Goal: Task Accomplishment & Management: Use online tool/utility

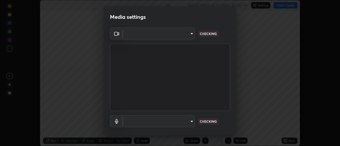
scroll to position [146, 340]
type input "e2aa400b7bb40988937289f1826270d99bb774d75893401bafd8ee5ef144e594"
type input "default"
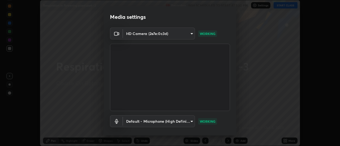
scroll to position [28, 0]
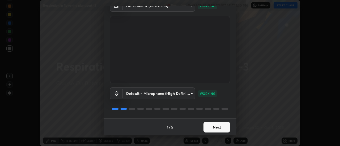
click at [210, 127] on button "Next" at bounding box center [217, 127] width 27 height 11
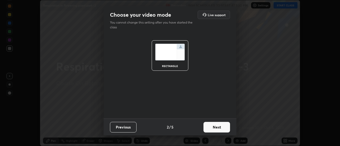
click at [209, 129] on button "Next" at bounding box center [217, 127] width 27 height 11
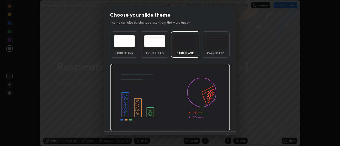
scroll to position [13, 0]
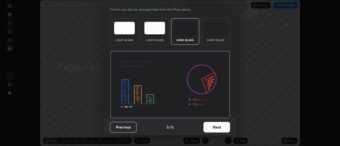
click at [210, 126] on button "Next" at bounding box center [217, 127] width 27 height 11
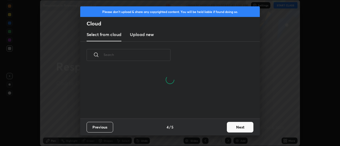
scroll to position [24, 171]
click at [141, 36] on h3 "Upload new" at bounding box center [142, 34] width 24 height 6
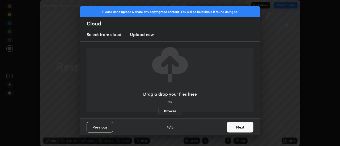
click at [168, 109] on label "Browse" at bounding box center [170, 111] width 24 height 9
click at [158, 109] on input "Browse" at bounding box center [158, 111] width 0 height 9
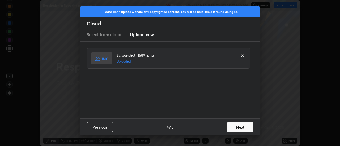
click at [238, 127] on button "Next" at bounding box center [240, 127] width 27 height 11
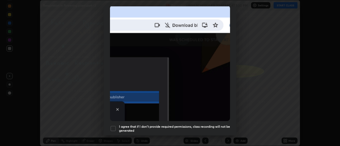
scroll to position [136, 0]
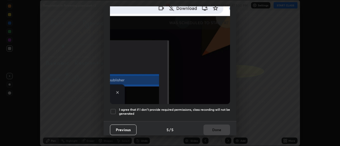
click at [113, 110] on div at bounding box center [113, 112] width 6 height 6
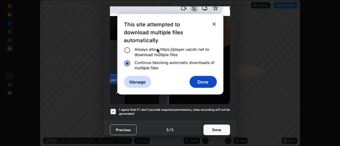
click at [213, 127] on button "Done" at bounding box center [217, 130] width 27 height 11
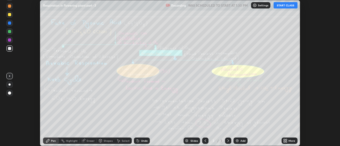
click at [289, 141] on div "More" at bounding box center [292, 141] width 7 height 3
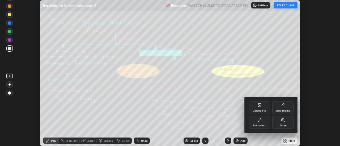
click at [260, 105] on icon at bounding box center [259, 105] width 3 height 3
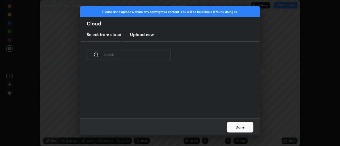
scroll to position [50, 171]
click at [140, 38] on new "Upload new" at bounding box center [142, 34] width 24 height 13
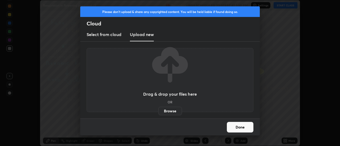
click at [165, 110] on label "Browse" at bounding box center [170, 111] width 24 height 9
click at [158, 110] on input "Browse" at bounding box center [158, 111] width 0 height 9
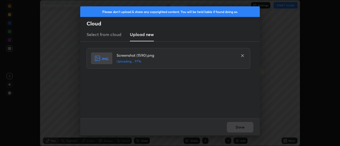
click at [240, 126] on div "Done" at bounding box center [170, 127] width 180 height 17
click at [240, 126] on button "Done" at bounding box center [240, 127] width 27 height 11
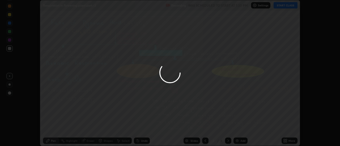
click at [240, 128] on button "Done" at bounding box center [240, 127] width 27 height 11
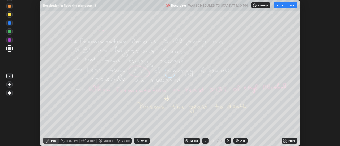
click at [286, 141] on icon at bounding box center [286, 141] width 1 height 1
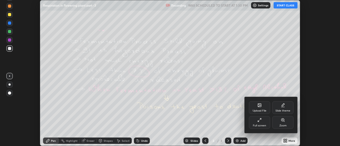
click at [263, 108] on div "Upload File" at bounding box center [259, 107] width 21 height 13
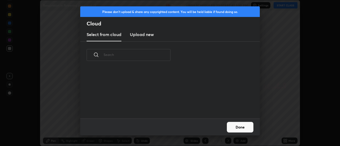
click at [138, 36] on h3 "Upload new" at bounding box center [142, 34] width 24 height 6
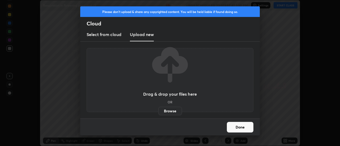
click at [166, 110] on label "Browse" at bounding box center [170, 111] width 24 height 9
click at [158, 110] on input "Browse" at bounding box center [158, 111] width 0 height 9
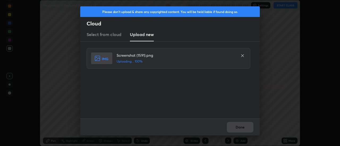
click at [242, 129] on div "Done" at bounding box center [170, 127] width 180 height 17
click at [242, 129] on button "Done" at bounding box center [240, 127] width 27 height 11
click at [242, 128] on button "Done" at bounding box center [240, 127] width 27 height 11
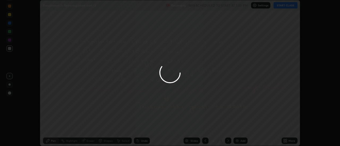
click at [242, 128] on div at bounding box center [170, 73] width 340 height 146
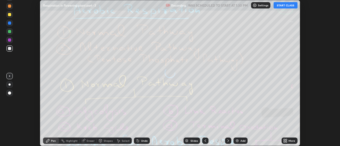
click at [286, 142] on icon at bounding box center [286, 141] width 1 height 1
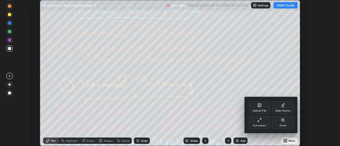
click at [261, 106] on icon at bounding box center [259, 105] width 4 height 4
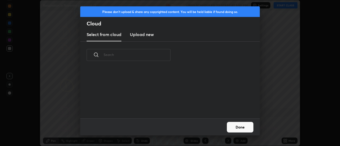
click at [138, 37] on h3 "Upload new" at bounding box center [142, 34] width 24 height 6
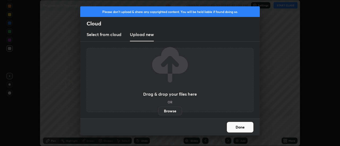
click at [166, 112] on label "Browse" at bounding box center [170, 111] width 24 height 9
click at [158, 112] on input "Browse" at bounding box center [158, 111] width 0 height 9
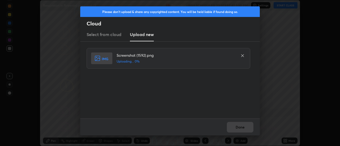
click at [244, 124] on div "Done" at bounding box center [170, 127] width 180 height 17
click at [243, 129] on button "Done" at bounding box center [240, 127] width 27 height 11
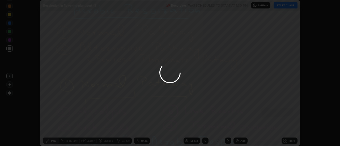
click at [242, 128] on button "Done" at bounding box center [240, 127] width 27 height 11
click at [242, 128] on div at bounding box center [170, 73] width 340 height 146
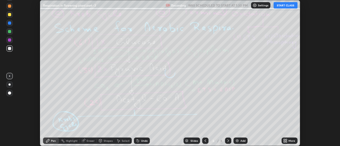
click at [289, 142] on div "More" at bounding box center [290, 141] width 16 height 6
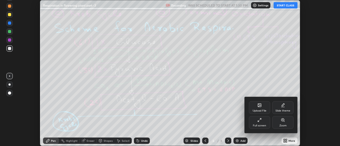
click at [265, 107] on div "Upload File" at bounding box center [259, 107] width 21 height 13
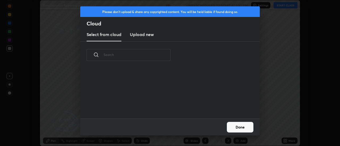
scroll to position [50, 171]
click at [139, 38] on new "Upload new" at bounding box center [142, 34] width 24 height 13
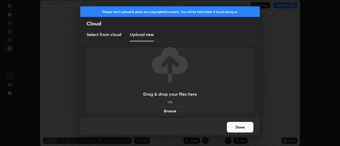
click at [165, 111] on label "Browse" at bounding box center [170, 111] width 24 height 9
click at [158, 111] on input "Browse" at bounding box center [158, 111] width 0 height 9
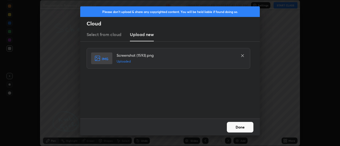
click at [236, 129] on button "Done" at bounding box center [240, 127] width 27 height 11
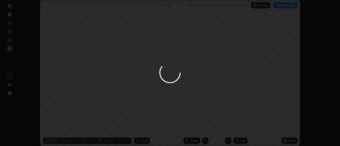
click at [289, 141] on div "More" at bounding box center [292, 141] width 7 height 3
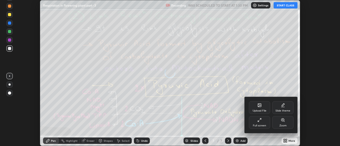
click at [261, 105] on icon at bounding box center [259, 105] width 3 height 3
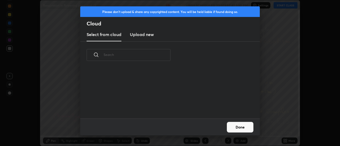
click at [139, 37] on h3 "Upload new" at bounding box center [142, 34] width 24 height 6
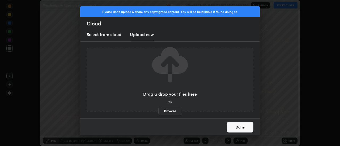
click at [166, 109] on label "Browse" at bounding box center [170, 111] width 24 height 9
click at [158, 109] on input "Browse" at bounding box center [158, 111] width 0 height 9
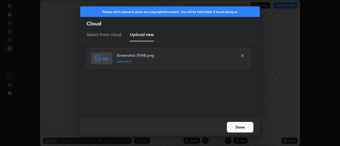
click at [237, 128] on button "Done" at bounding box center [240, 127] width 27 height 11
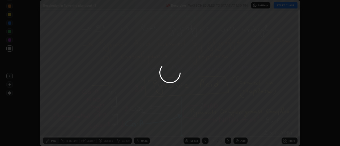
click at [287, 142] on icon at bounding box center [286, 141] width 1 height 1
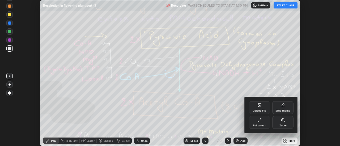
click at [263, 108] on div "Upload File" at bounding box center [259, 107] width 21 height 13
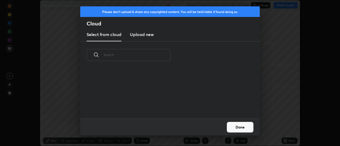
click at [139, 37] on h3 "Upload new" at bounding box center [142, 34] width 24 height 6
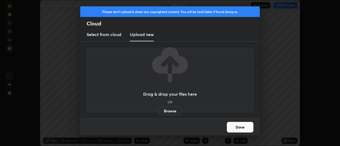
click at [168, 111] on label "Browse" at bounding box center [170, 111] width 24 height 9
click at [158, 111] on input "Browse" at bounding box center [158, 111] width 0 height 9
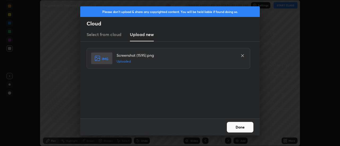
click at [240, 129] on button "Done" at bounding box center [240, 127] width 27 height 11
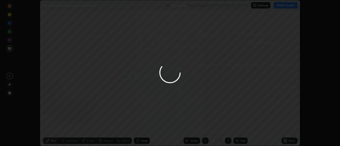
click at [286, 141] on icon at bounding box center [285, 141] width 4 height 4
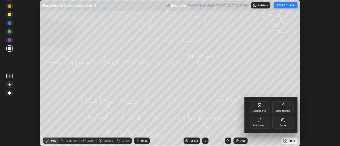
click at [264, 107] on div "Upload File" at bounding box center [259, 107] width 21 height 13
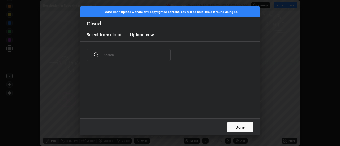
click at [142, 36] on h3 "Upload new" at bounding box center [142, 34] width 24 height 6
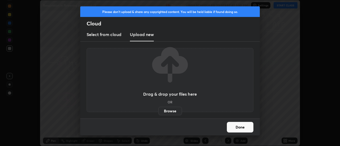
click at [166, 110] on label "Browse" at bounding box center [170, 111] width 24 height 9
click at [158, 110] on input "Browse" at bounding box center [158, 111] width 0 height 9
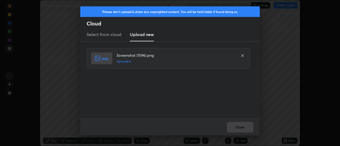
click at [240, 128] on button "Done" at bounding box center [240, 127] width 27 height 11
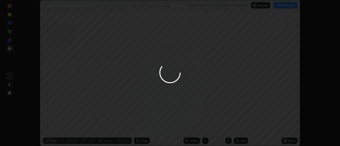
click at [239, 128] on button "Done" at bounding box center [240, 127] width 27 height 11
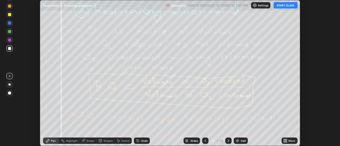
click at [287, 142] on icon at bounding box center [286, 141] width 1 height 1
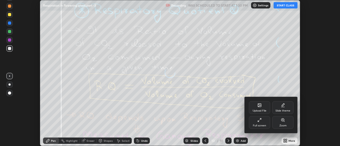
click at [263, 108] on div "Upload File" at bounding box center [259, 107] width 21 height 13
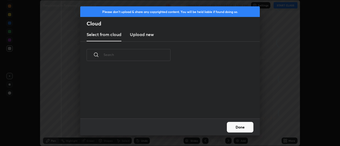
click at [139, 37] on h3 "Upload new" at bounding box center [142, 34] width 24 height 6
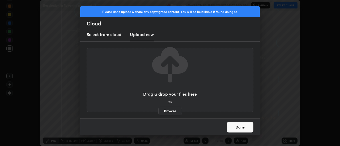
click at [167, 111] on label "Browse" at bounding box center [170, 111] width 24 height 9
click at [158, 111] on input "Browse" at bounding box center [158, 111] width 0 height 9
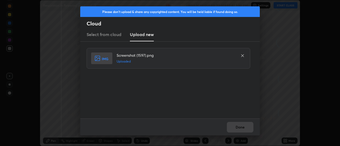
click at [242, 129] on button "Done" at bounding box center [240, 127] width 27 height 11
click at [240, 128] on button "Done" at bounding box center [240, 127] width 27 height 11
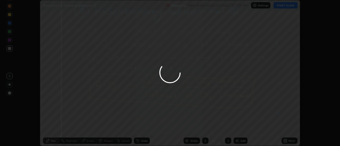
click at [242, 128] on div at bounding box center [170, 73] width 340 height 146
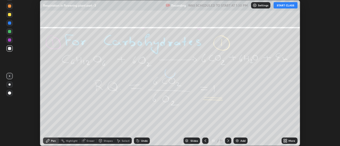
click at [289, 141] on div "More" at bounding box center [290, 141] width 16 height 6
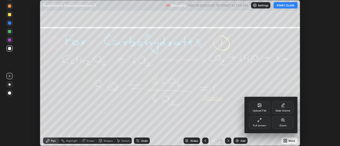
click at [263, 108] on div "Upload File" at bounding box center [259, 107] width 21 height 13
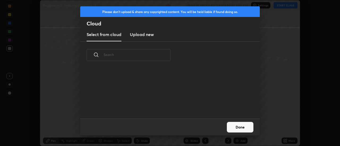
scroll to position [2, 3]
click at [140, 36] on h3 "Upload new" at bounding box center [142, 34] width 24 height 6
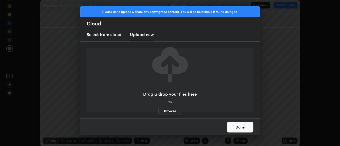
click at [166, 112] on label "Browse" at bounding box center [170, 111] width 24 height 9
click at [158, 112] on input "Browse" at bounding box center [158, 111] width 0 height 9
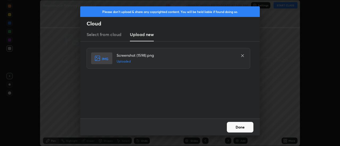
click at [242, 128] on button "Done" at bounding box center [240, 127] width 27 height 11
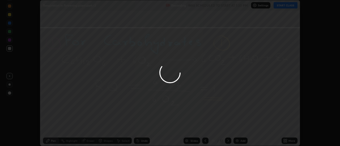
click at [288, 141] on div "More" at bounding box center [290, 141] width 16 height 6
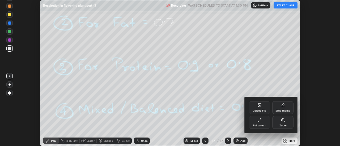
click at [262, 106] on div "Upload File" at bounding box center [259, 107] width 21 height 13
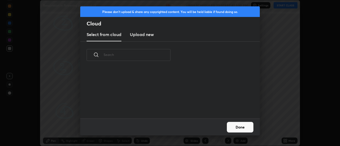
scroll to position [50, 171]
click at [136, 36] on h3 "Upload new" at bounding box center [142, 34] width 24 height 6
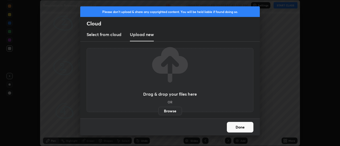
click at [165, 109] on label "Browse" at bounding box center [170, 111] width 24 height 9
click at [158, 109] on input "Browse" at bounding box center [158, 111] width 0 height 9
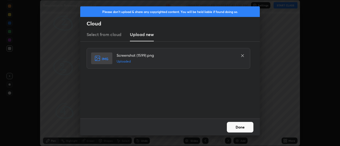
click at [239, 128] on button "Done" at bounding box center [240, 127] width 27 height 11
click at [237, 129] on button "Done" at bounding box center [240, 127] width 27 height 11
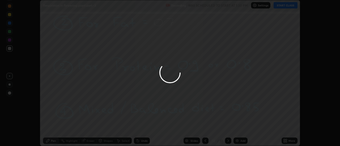
click at [237, 129] on div at bounding box center [170, 73] width 340 height 146
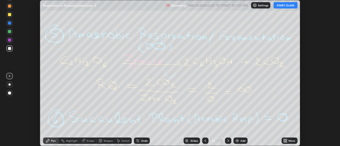
click at [286, 140] on icon at bounding box center [286, 139] width 1 height 1
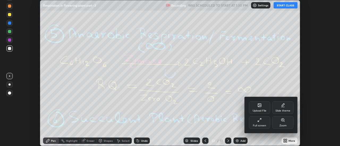
click at [261, 108] on div "Upload File" at bounding box center [259, 107] width 21 height 13
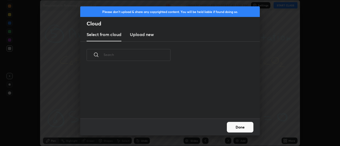
click at [141, 37] on h3 "Upload new" at bounding box center [142, 34] width 24 height 6
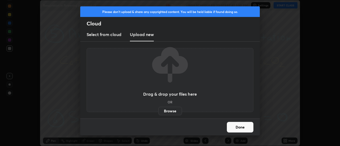
click at [167, 111] on label "Browse" at bounding box center [170, 111] width 24 height 9
click at [158, 111] on input "Browse" at bounding box center [158, 111] width 0 height 9
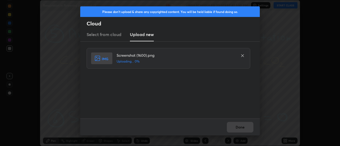
click at [243, 128] on div "Done" at bounding box center [170, 127] width 180 height 17
click at [240, 127] on button "Done" at bounding box center [240, 127] width 27 height 11
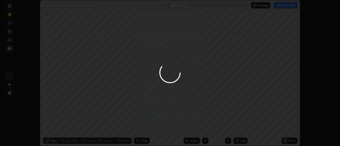
click at [240, 127] on div at bounding box center [170, 73] width 340 height 146
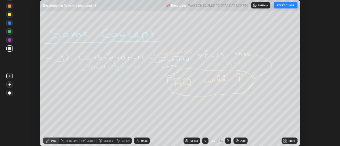
click at [287, 141] on icon at bounding box center [285, 141] width 4 height 4
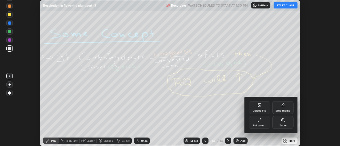
click at [261, 107] on icon at bounding box center [259, 105] width 4 height 4
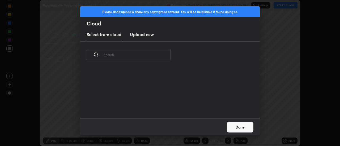
scroll to position [2, 3]
click at [139, 38] on new "Upload new" at bounding box center [142, 34] width 24 height 13
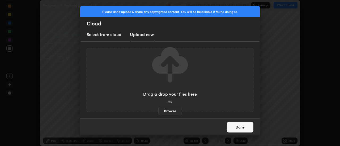
click at [166, 109] on label "Browse" at bounding box center [170, 111] width 24 height 9
click at [158, 109] on input "Browse" at bounding box center [158, 111] width 0 height 9
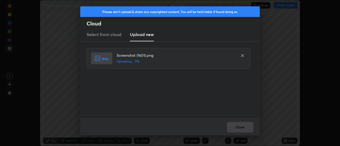
click at [242, 126] on div "Done" at bounding box center [170, 127] width 180 height 17
click at [240, 128] on div "Done" at bounding box center [170, 127] width 180 height 17
click at [240, 128] on button "Done" at bounding box center [240, 127] width 27 height 11
click at [239, 130] on button "Done" at bounding box center [240, 127] width 27 height 11
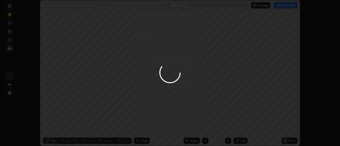
click at [239, 130] on div at bounding box center [170, 73] width 340 height 146
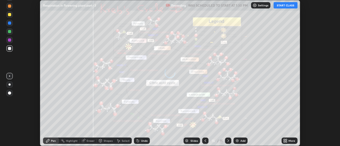
click at [286, 141] on icon at bounding box center [286, 139] width 1 height 1
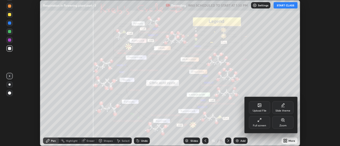
click at [263, 110] on div "Upload File" at bounding box center [260, 111] width 14 height 3
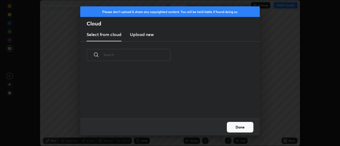
click at [142, 36] on h3 "Upload new" at bounding box center [142, 34] width 24 height 6
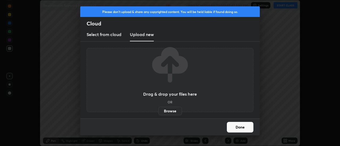
click at [165, 111] on label "Browse" at bounding box center [170, 111] width 24 height 9
click at [158, 111] on input "Browse" at bounding box center [158, 111] width 0 height 9
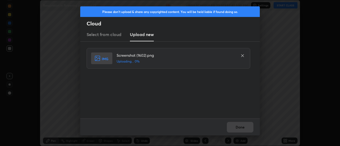
click at [238, 128] on div "Done" at bounding box center [170, 127] width 180 height 17
click at [238, 130] on div "Done" at bounding box center [170, 127] width 180 height 17
click at [239, 130] on button "Done" at bounding box center [240, 127] width 27 height 11
click at [239, 128] on button "Done" at bounding box center [240, 127] width 27 height 11
click at [238, 128] on button "Done" at bounding box center [240, 127] width 27 height 11
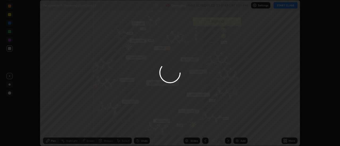
click at [238, 128] on div at bounding box center [170, 73] width 340 height 146
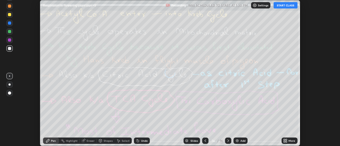
click at [287, 141] on icon at bounding box center [286, 139] width 1 height 1
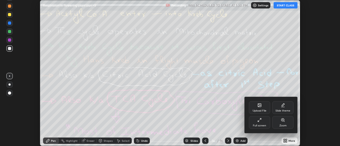
click at [261, 108] on div "Upload File" at bounding box center [259, 107] width 21 height 13
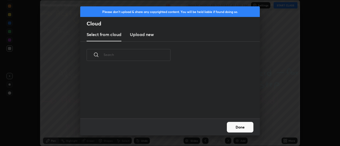
click at [139, 35] on h3 "Upload new" at bounding box center [142, 34] width 24 height 6
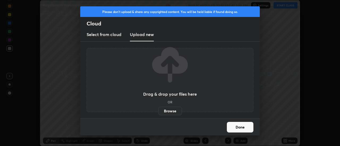
click at [168, 112] on label "Browse" at bounding box center [170, 111] width 24 height 9
click at [158, 112] on input "Browse" at bounding box center [158, 111] width 0 height 9
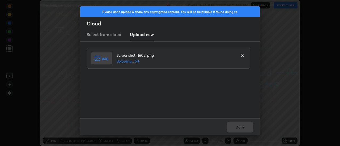
click at [237, 125] on div "Done" at bounding box center [170, 127] width 180 height 17
click at [238, 126] on button "Done" at bounding box center [240, 127] width 27 height 11
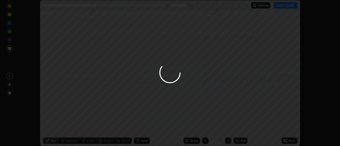
click at [239, 127] on button "Done" at bounding box center [240, 127] width 27 height 11
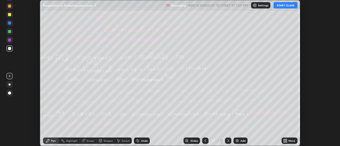
click at [289, 141] on div "More" at bounding box center [292, 141] width 7 height 3
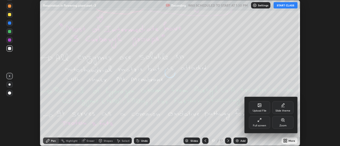
click at [263, 106] on div "Upload File" at bounding box center [259, 107] width 21 height 13
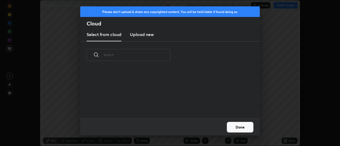
click at [139, 36] on h3 "Upload new" at bounding box center [142, 34] width 24 height 6
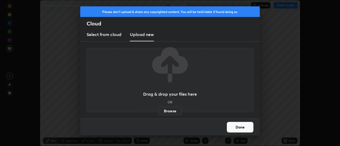
click at [167, 111] on label "Browse" at bounding box center [170, 111] width 24 height 9
click at [158, 111] on input "Browse" at bounding box center [158, 111] width 0 height 9
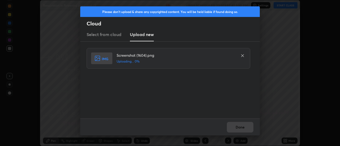
click at [240, 128] on div "Done" at bounding box center [170, 127] width 180 height 17
click at [241, 129] on div "Done" at bounding box center [170, 127] width 180 height 17
click at [241, 129] on button "Done" at bounding box center [240, 127] width 27 height 11
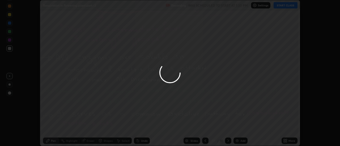
click at [240, 128] on button "Done" at bounding box center [240, 127] width 27 height 11
click at [240, 128] on div at bounding box center [170, 73] width 340 height 146
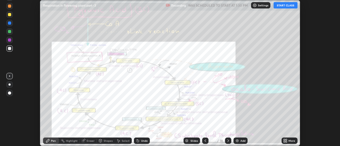
click at [288, 141] on div "More" at bounding box center [290, 141] width 16 height 6
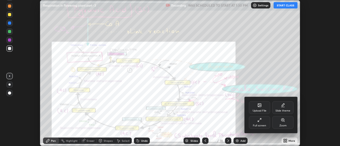
click at [264, 108] on div "Upload File" at bounding box center [259, 107] width 21 height 13
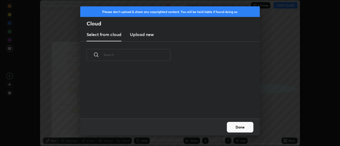
click at [138, 37] on h3 "Upload new" at bounding box center [142, 34] width 24 height 6
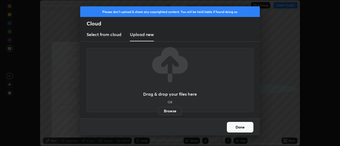
click at [170, 112] on label "Browse" at bounding box center [170, 111] width 24 height 9
click at [158, 112] on input "Browse" at bounding box center [158, 111] width 0 height 9
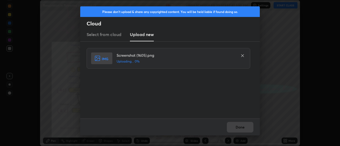
click at [237, 130] on div "Done" at bounding box center [170, 127] width 180 height 17
click at [237, 127] on button "Done" at bounding box center [240, 127] width 27 height 11
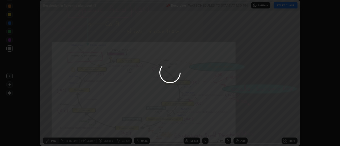
click at [238, 127] on button "Done" at bounding box center [240, 127] width 27 height 11
click at [238, 127] on div at bounding box center [170, 73] width 340 height 146
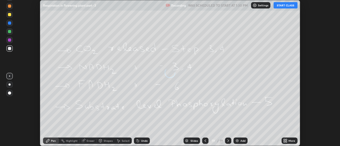
click at [286, 142] on icon at bounding box center [286, 141] width 1 height 1
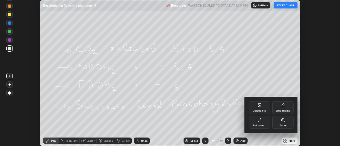
click at [263, 107] on div "Upload File" at bounding box center [259, 107] width 21 height 13
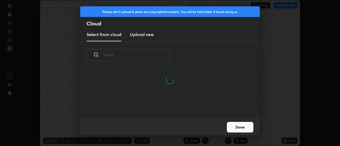
click at [141, 36] on h3 "Upload new" at bounding box center [142, 34] width 24 height 6
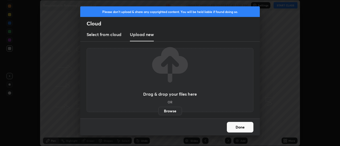
click at [171, 112] on label "Browse" at bounding box center [170, 111] width 24 height 9
click at [158, 112] on input "Browse" at bounding box center [158, 111] width 0 height 9
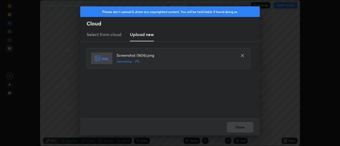
click at [242, 128] on div "Done" at bounding box center [170, 127] width 180 height 17
click at [241, 130] on div "Done" at bounding box center [170, 127] width 180 height 17
click at [240, 129] on button "Done" at bounding box center [240, 127] width 27 height 11
click at [239, 129] on button "Done" at bounding box center [240, 127] width 27 height 11
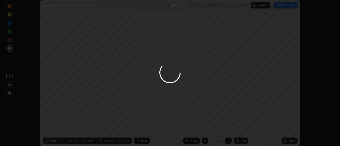
click at [238, 128] on div at bounding box center [170, 73] width 340 height 146
click at [239, 129] on div at bounding box center [170, 73] width 340 height 146
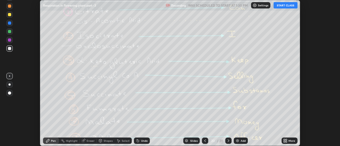
click at [287, 141] on icon at bounding box center [285, 141] width 4 height 4
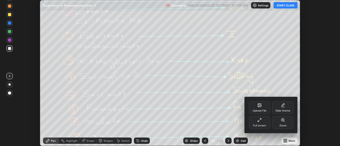
click at [263, 106] on div "Upload File" at bounding box center [259, 107] width 21 height 13
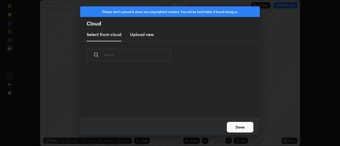
scroll to position [2, 3]
click at [139, 36] on h3 "Upload new" at bounding box center [142, 34] width 24 height 6
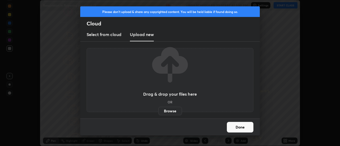
click at [169, 108] on label "Browse" at bounding box center [170, 111] width 24 height 9
click at [158, 108] on input "Browse" at bounding box center [158, 111] width 0 height 9
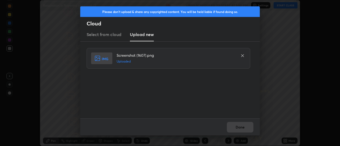
click at [241, 127] on div "Done" at bounding box center [170, 127] width 180 height 17
click at [239, 128] on button "Done" at bounding box center [240, 127] width 27 height 11
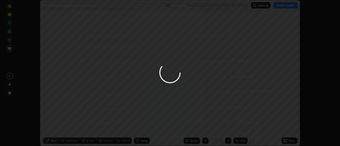
click at [239, 128] on button "Done" at bounding box center [240, 127] width 27 height 11
click at [241, 127] on div at bounding box center [170, 73] width 340 height 146
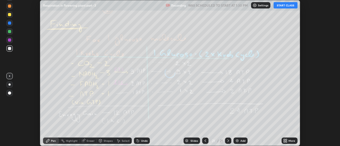
click at [286, 141] on icon at bounding box center [285, 141] width 4 height 4
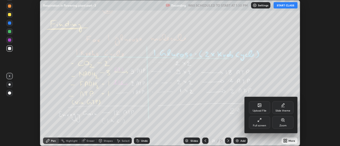
click at [261, 110] on div "Upload File" at bounding box center [260, 111] width 14 height 3
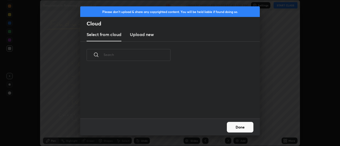
scroll to position [50, 171]
click at [138, 36] on h3 "Upload new" at bounding box center [142, 34] width 24 height 6
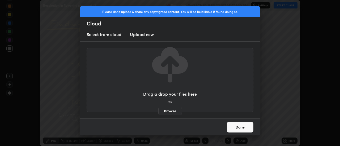
click at [163, 111] on label "Browse" at bounding box center [170, 111] width 24 height 9
click at [158, 111] on input "Browse" at bounding box center [158, 111] width 0 height 9
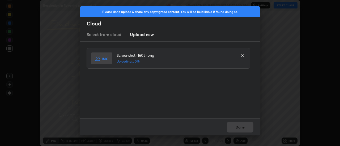
click at [242, 127] on div "Done" at bounding box center [170, 127] width 180 height 17
click at [241, 128] on button "Done" at bounding box center [240, 127] width 27 height 11
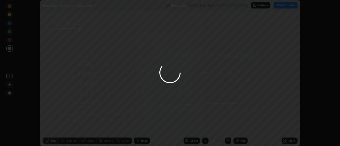
click at [240, 128] on div at bounding box center [170, 73] width 340 height 146
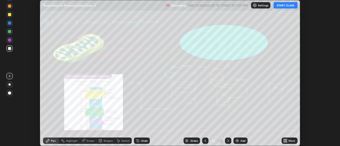
click at [286, 141] on icon at bounding box center [286, 139] width 1 height 1
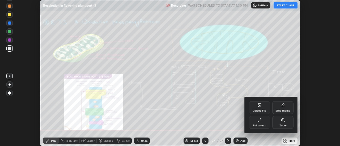
click at [262, 109] on div "Upload File" at bounding box center [259, 107] width 21 height 13
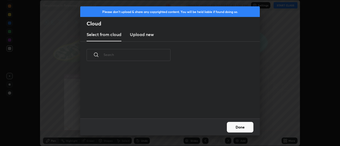
click at [139, 36] on h3 "Upload new" at bounding box center [142, 34] width 24 height 6
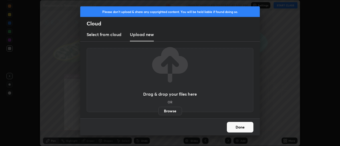
click at [165, 112] on label "Browse" at bounding box center [170, 111] width 24 height 9
click at [158, 112] on input "Browse" at bounding box center [158, 111] width 0 height 9
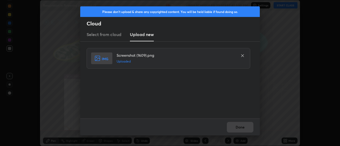
click at [244, 129] on div "Done" at bounding box center [170, 127] width 180 height 17
click at [242, 129] on button "Done" at bounding box center [240, 127] width 27 height 11
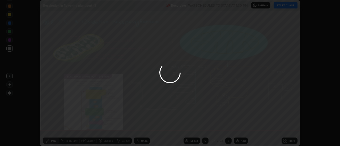
click at [241, 129] on button "Done" at bounding box center [240, 127] width 27 height 11
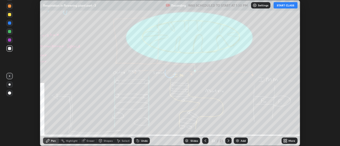
click at [286, 142] on icon at bounding box center [286, 141] width 1 height 1
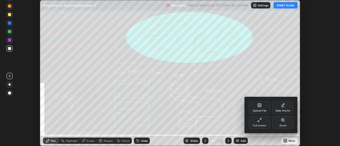
click at [261, 107] on icon at bounding box center [259, 105] width 3 height 3
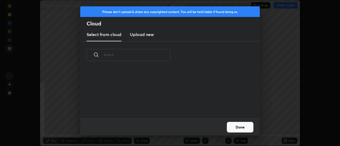
click at [139, 35] on h3 "Upload new" at bounding box center [142, 34] width 24 height 6
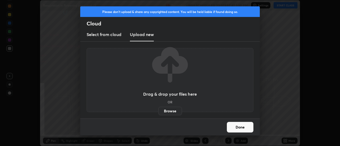
click at [166, 108] on label "Browse" at bounding box center [170, 111] width 24 height 9
click at [158, 108] on input "Browse" at bounding box center [158, 111] width 0 height 9
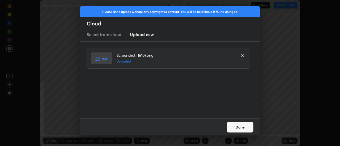
click at [241, 128] on button "Done" at bounding box center [240, 127] width 27 height 11
click at [240, 127] on button "Done" at bounding box center [240, 127] width 27 height 11
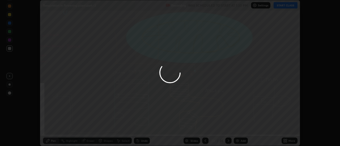
click at [242, 128] on div at bounding box center [170, 73] width 340 height 146
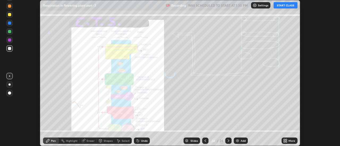
click at [289, 141] on div "More" at bounding box center [292, 141] width 7 height 3
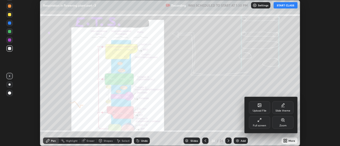
click at [261, 107] on icon at bounding box center [259, 105] width 4 height 4
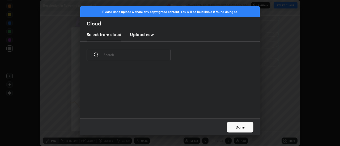
click at [140, 36] on h3 "Upload new" at bounding box center [142, 34] width 24 height 6
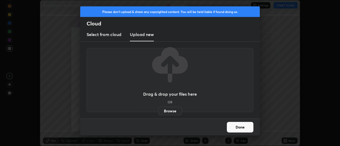
click at [165, 111] on label "Browse" at bounding box center [170, 111] width 24 height 9
click at [158, 111] on input "Browse" at bounding box center [158, 111] width 0 height 9
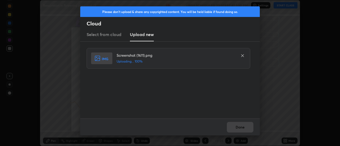
click at [244, 126] on div "Done" at bounding box center [170, 127] width 180 height 17
click at [242, 128] on button "Done" at bounding box center [240, 127] width 27 height 11
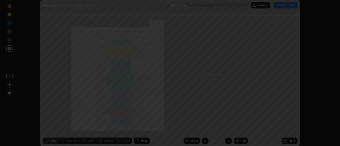
click at [242, 128] on button "Done" at bounding box center [240, 127] width 27 height 11
click at [242, 128] on div at bounding box center [170, 73] width 340 height 146
click at [288, 141] on div "More" at bounding box center [290, 141] width 16 height 6
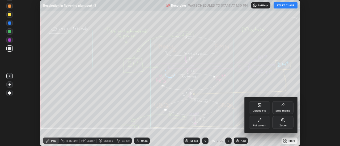
click at [263, 108] on div "Upload File" at bounding box center [259, 107] width 21 height 13
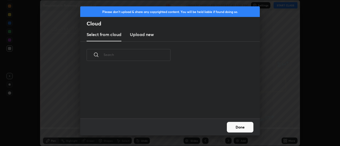
scroll to position [50, 171]
click at [138, 37] on h3 "Upload new" at bounding box center [142, 34] width 24 height 6
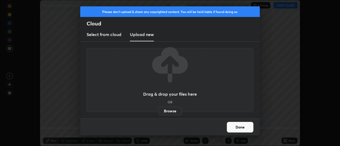
click at [165, 110] on label "Browse" at bounding box center [170, 111] width 24 height 9
click at [158, 110] on input "Browse" at bounding box center [158, 111] width 0 height 9
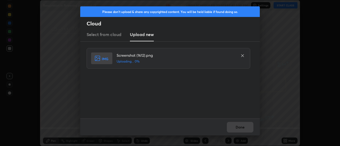
click at [244, 126] on div "Done" at bounding box center [170, 127] width 180 height 17
click at [242, 127] on button "Done" at bounding box center [240, 127] width 27 height 11
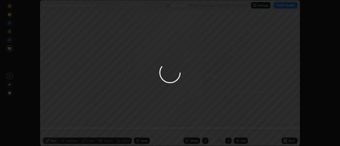
click at [242, 127] on button "Done" at bounding box center [240, 127] width 27 height 11
click at [242, 128] on div at bounding box center [170, 73] width 340 height 146
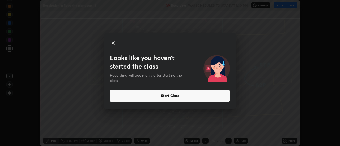
click at [286, 141] on div "Looks like you haven’t started the class Recording will begin only after starti…" at bounding box center [170, 73] width 340 height 146
click at [112, 44] on icon at bounding box center [113, 43] width 3 height 3
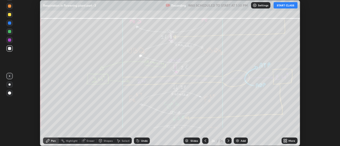
click at [286, 142] on icon at bounding box center [286, 141] width 1 height 1
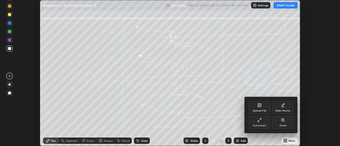
click at [262, 109] on div "Upload File" at bounding box center [259, 107] width 21 height 13
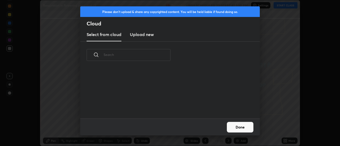
click at [143, 37] on h3 "Upload new" at bounding box center [142, 34] width 24 height 6
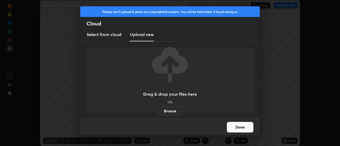
click at [168, 112] on label "Browse" at bounding box center [170, 111] width 24 height 9
click at [158, 112] on input "Browse" at bounding box center [158, 111] width 0 height 9
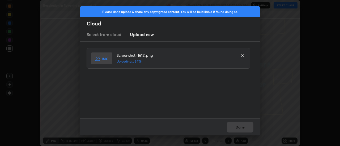
click at [241, 129] on div "Done" at bounding box center [170, 127] width 180 height 17
click at [240, 128] on div "Done" at bounding box center [170, 127] width 180 height 17
click at [240, 128] on button "Done" at bounding box center [240, 127] width 27 height 11
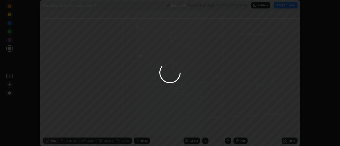
click at [240, 128] on div at bounding box center [170, 73] width 340 height 146
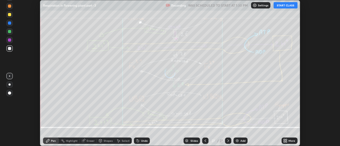
click at [289, 141] on div "More" at bounding box center [292, 141] width 7 height 3
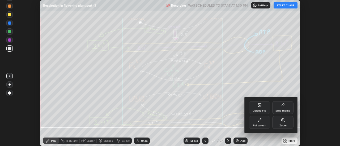
click at [261, 108] on div "Upload File" at bounding box center [259, 107] width 21 height 13
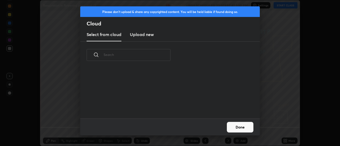
scroll to position [50, 171]
click at [138, 37] on h3 "Upload new" at bounding box center [142, 34] width 24 height 6
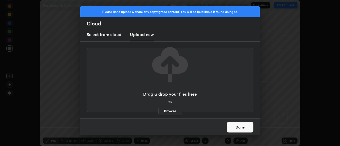
click at [169, 113] on label "Browse" at bounding box center [170, 111] width 24 height 9
click at [158, 113] on input "Browse" at bounding box center [158, 111] width 0 height 9
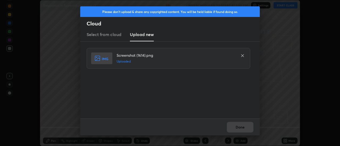
click at [238, 127] on button "Done" at bounding box center [240, 127] width 27 height 11
click at [237, 128] on button "Done" at bounding box center [240, 127] width 27 height 11
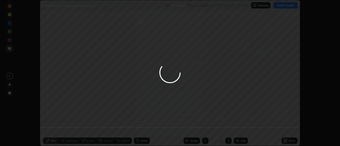
click at [237, 128] on div at bounding box center [170, 73] width 340 height 146
click at [239, 129] on div at bounding box center [170, 73] width 340 height 146
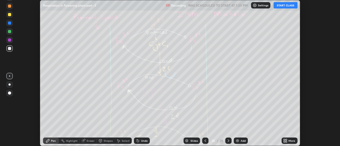
click at [286, 140] on icon at bounding box center [286, 139] width 1 height 1
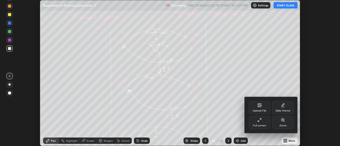
click at [263, 108] on div "Upload File" at bounding box center [259, 107] width 21 height 13
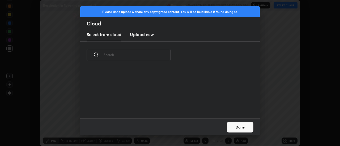
scroll to position [2, 3]
click at [142, 38] on new "Upload new" at bounding box center [142, 34] width 24 height 13
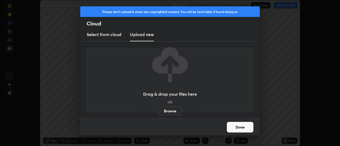
click at [168, 111] on label "Browse" at bounding box center [170, 111] width 24 height 9
click at [158, 111] on input "Browse" at bounding box center [158, 111] width 0 height 9
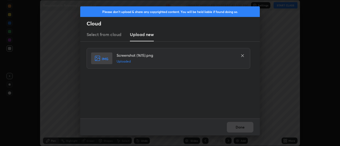
click at [245, 129] on button "Done" at bounding box center [240, 127] width 27 height 11
click at [242, 127] on button "Done" at bounding box center [240, 127] width 27 height 11
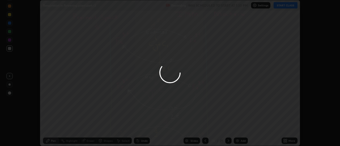
click at [242, 127] on div at bounding box center [170, 73] width 340 height 146
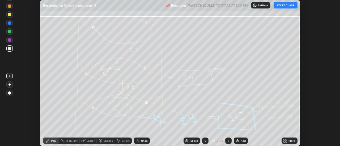
click at [287, 140] on icon at bounding box center [286, 139] width 1 height 1
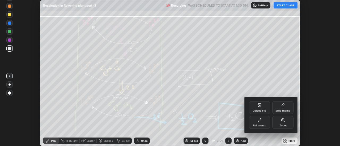
click at [262, 108] on div "Upload File" at bounding box center [259, 107] width 21 height 13
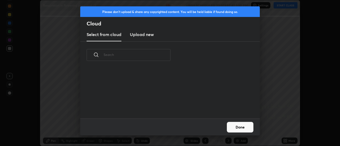
scroll to position [50, 171]
click at [141, 36] on h3 "Upload new" at bounding box center [142, 34] width 24 height 6
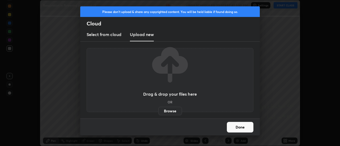
click at [169, 112] on label "Browse" at bounding box center [170, 111] width 24 height 9
click at [158, 112] on input "Browse" at bounding box center [158, 111] width 0 height 9
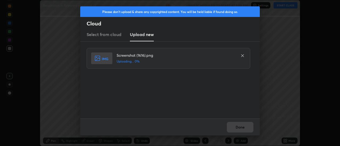
click at [240, 125] on div "Done" at bounding box center [170, 127] width 180 height 17
click at [240, 127] on button "Done" at bounding box center [240, 127] width 27 height 11
click at [238, 128] on button "Done" at bounding box center [240, 127] width 27 height 11
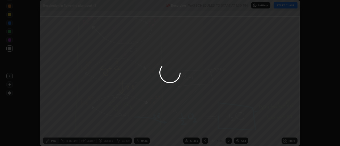
click at [238, 128] on div at bounding box center [170, 73] width 340 height 146
click at [288, 141] on div "More" at bounding box center [290, 141] width 16 height 6
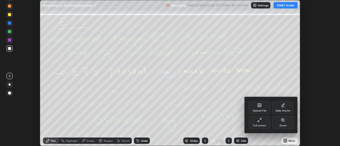
click at [264, 108] on div "Upload File" at bounding box center [259, 107] width 21 height 13
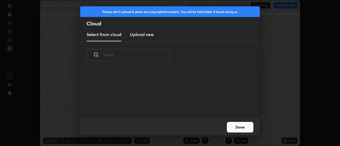
click at [141, 37] on h3 "Upload new" at bounding box center [142, 34] width 24 height 6
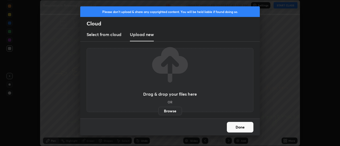
click at [168, 113] on label "Browse" at bounding box center [170, 111] width 24 height 9
click at [158, 113] on input "Browse" at bounding box center [158, 111] width 0 height 9
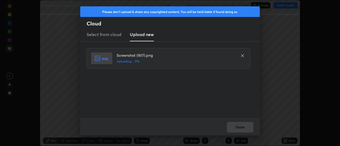
click at [241, 125] on div "Done" at bounding box center [170, 127] width 180 height 17
click at [240, 126] on button "Done" at bounding box center [240, 127] width 27 height 11
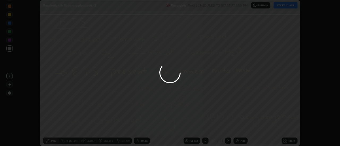
click at [240, 128] on div at bounding box center [170, 73] width 340 height 146
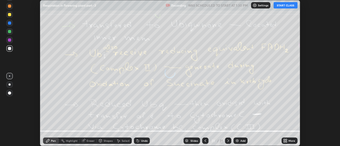
click at [287, 139] on icon at bounding box center [286, 139] width 1 height 1
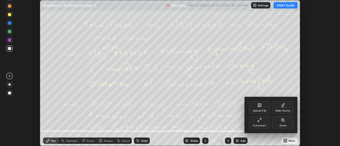
click at [262, 106] on div "Upload File" at bounding box center [259, 107] width 21 height 13
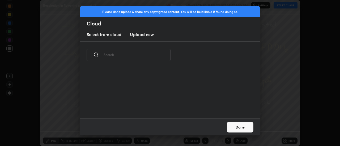
click at [142, 37] on h3 "Upload new" at bounding box center [142, 34] width 24 height 6
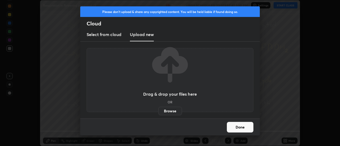
click at [170, 112] on label "Browse" at bounding box center [170, 111] width 24 height 9
click at [158, 112] on input "Browse" at bounding box center [158, 111] width 0 height 9
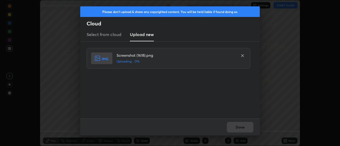
click at [242, 128] on div "Done" at bounding box center [170, 127] width 180 height 17
click at [241, 130] on button "Done" at bounding box center [240, 127] width 27 height 11
click at [241, 129] on button "Done" at bounding box center [240, 127] width 27 height 11
click at [240, 128] on button "Done" at bounding box center [240, 127] width 27 height 11
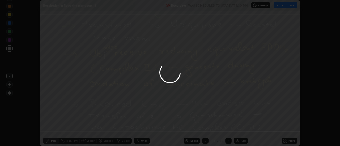
click at [240, 128] on div at bounding box center [170, 73] width 340 height 146
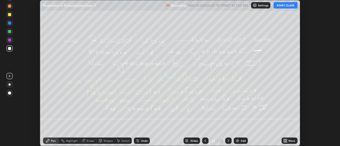
click at [286, 142] on icon at bounding box center [286, 141] width 1 height 1
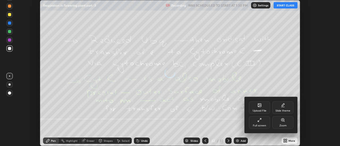
click at [264, 110] on div "Upload File" at bounding box center [260, 111] width 14 height 3
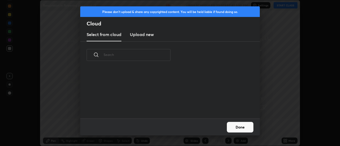
click at [141, 38] on new "Upload new" at bounding box center [142, 34] width 24 height 13
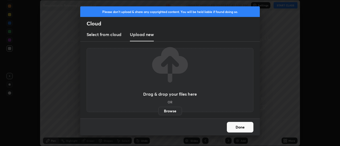
click at [168, 111] on label "Browse" at bounding box center [170, 111] width 24 height 9
click at [158, 111] on input "Browse" at bounding box center [158, 111] width 0 height 9
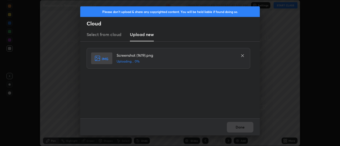
click at [241, 129] on div "Done" at bounding box center [170, 127] width 180 height 17
click at [240, 130] on div "Done" at bounding box center [170, 127] width 180 height 17
click at [240, 128] on div "Done" at bounding box center [170, 127] width 180 height 17
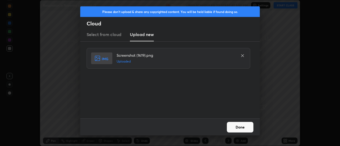
click at [238, 127] on button "Done" at bounding box center [240, 127] width 27 height 11
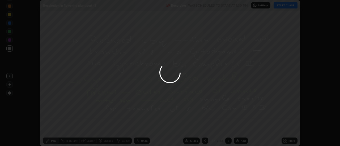
click at [287, 141] on icon at bounding box center [286, 141] width 1 height 1
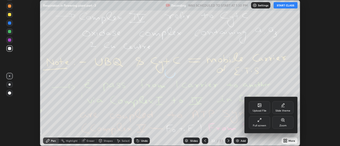
click at [263, 107] on div "Upload File" at bounding box center [259, 107] width 21 height 13
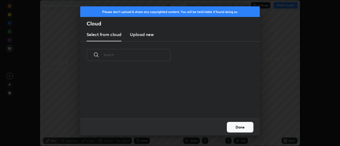
scroll to position [50, 171]
click at [141, 36] on h3 "Upload new" at bounding box center [142, 34] width 24 height 6
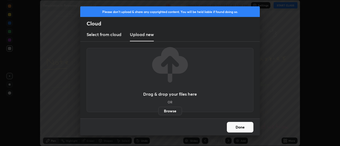
click at [164, 112] on label "Browse" at bounding box center [170, 111] width 24 height 9
click at [158, 112] on input "Browse" at bounding box center [158, 111] width 0 height 9
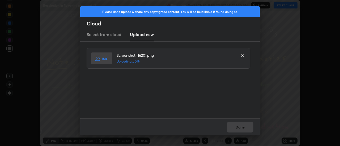
click at [237, 128] on div "Done" at bounding box center [170, 127] width 180 height 17
click at [237, 129] on div "Done" at bounding box center [170, 127] width 180 height 17
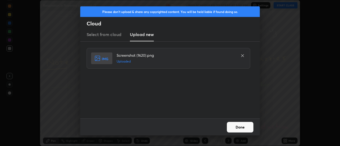
click at [237, 129] on button "Done" at bounding box center [240, 127] width 27 height 11
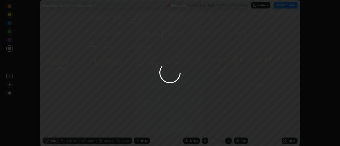
click at [239, 128] on div at bounding box center [170, 73] width 340 height 146
click at [287, 140] on icon at bounding box center [286, 139] width 1 height 1
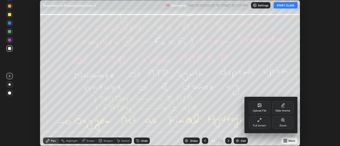
click at [262, 108] on div "Upload File" at bounding box center [259, 107] width 21 height 13
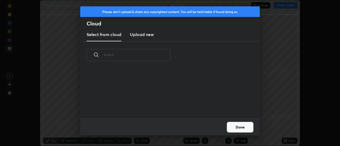
click at [142, 37] on h3 "Upload new" at bounding box center [142, 34] width 24 height 6
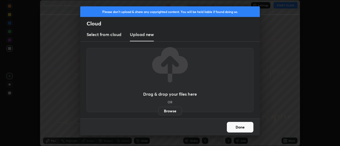
click at [169, 110] on label "Browse" at bounding box center [170, 111] width 24 height 9
click at [158, 110] on input "Browse" at bounding box center [158, 111] width 0 height 9
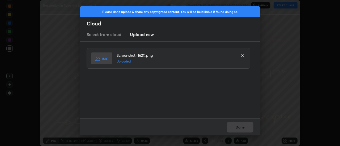
click at [241, 125] on div "Done" at bounding box center [170, 127] width 180 height 17
click at [241, 128] on button "Done" at bounding box center [240, 127] width 27 height 11
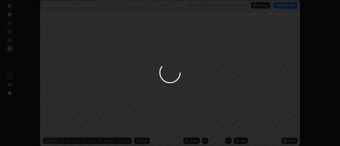
click at [241, 128] on button "Done" at bounding box center [240, 127] width 27 height 11
click at [241, 128] on div at bounding box center [170, 73] width 340 height 146
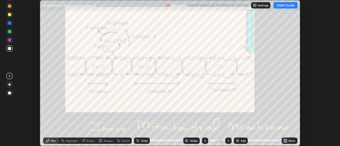
click at [287, 141] on icon at bounding box center [286, 141] width 1 height 1
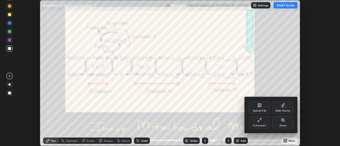
click at [263, 108] on div "Upload File" at bounding box center [259, 107] width 21 height 13
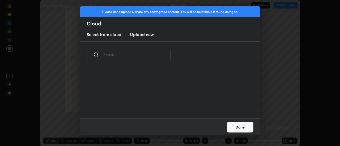
click at [141, 37] on h3 "Upload new" at bounding box center [142, 34] width 24 height 6
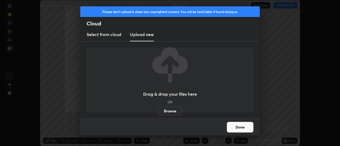
click at [168, 112] on label "Browse" at bounding box center [170, 111] width 24 height 9
click at [158, 112] on input "Browse" at bounding box center [158, 111] width 0 height 9
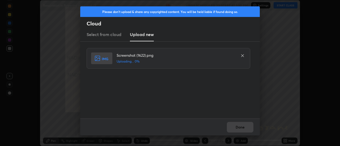
click at [241, 129] on div "Done" at bounding box center [170, 127] width 180 height 17
click at [240, 129] on button "Done" at bounding box center [240, 127] width 27 height 11
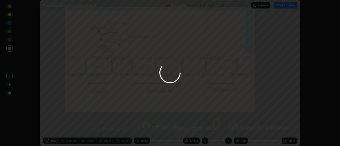
click at [241, 129] on button "Done" at bounding box center [240, 127] width 27 height 11
click at [287, 142] on div at bounding box center [170, 73] width 340 height 146
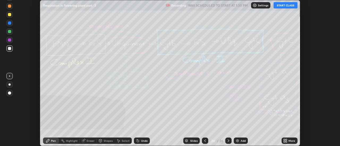
click at [286, 142] on icon at bounding box center [286, 141] width 1 height 1
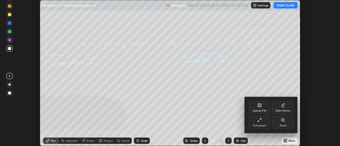
click at [264, 108] on div "Upload File" at bounding box center [259, 107] width 21 height 13
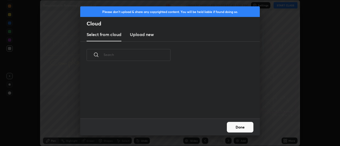
click at [142, 38] on new "Upload new" at bounding box center [142, 34] width 24 height 13
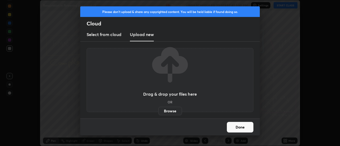
click at [167, 110] on label "Browse" at bounding box center [170, 111] width 24 height 9
click at [158, 110] on input "Browse" at bounding box center [158, 111] width 0 height 9
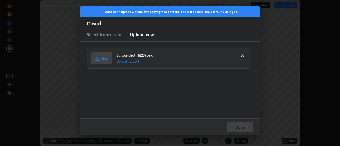
click at [241, 129] on div "Done" at bounding box center [170, 127] width 180 height 17
click at [240, 128] on div "Done" at bounding box center [170, 127] width 180 height 17
click at [240, 128] on button "Done" at bounding box center [240, 127] width 27 height 11
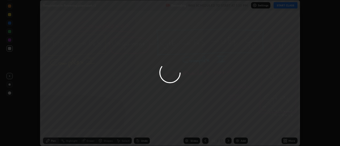
click at [241, 129] on button "Done" at bounding box center [240, 127] width 27 height 11
click at [239, 128] on div at bounding box center [170, 73] width 340 height 146
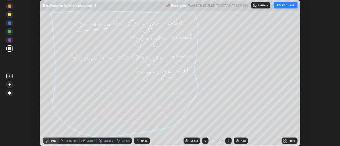
click at [286, 140] on icon at bounding box center [286, 139] width 1 height 1
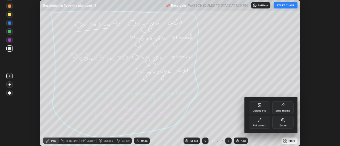
click at [261, 108] on div "Upload File" at bounding box center [259, 107] width 21 height 13
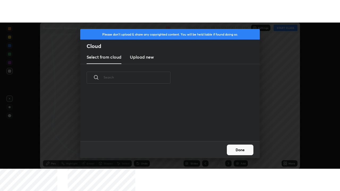
scroll to position [2, 3]
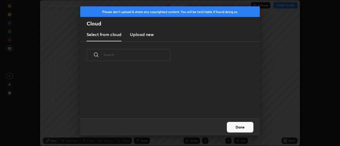
click at [142, 37] on h3 "Upload new" at bounding box center [142, 34] width 24 height 6
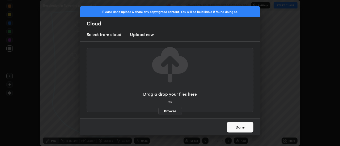
click at [165, 112] on label "Browse" at bounding box center [170, 111] width 24 height 9
click at [158, 112] on input "Browse" at bounding box center [158, 111] width 0 height 9
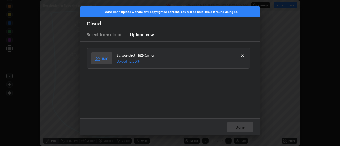
click at [240, 129] on div "Done" at bounding box center [170, 127] width 180 height 17
click at [240, 129] on button "Done" at bounding box center [240, 127] width 27 height 11
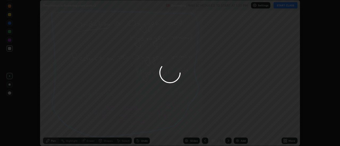
click at [240, 127] on div at bounding box center [170, 73] width 340 height 146
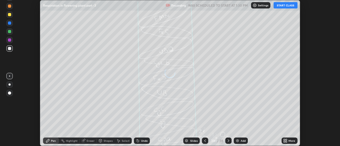
click at [289, 142] on div "More" at bounding box center [292, 141] width 7 height 3
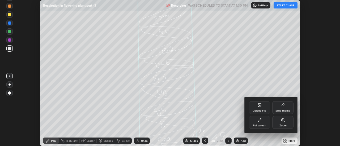
click at [263, 107] on div "Upload File" at bounding box center [259, 107] width 21 height 13
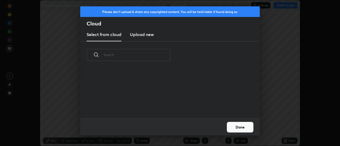
click at [143, 37] on h3 "Upload new" at bounding box center [142, 34] width 24 height 6
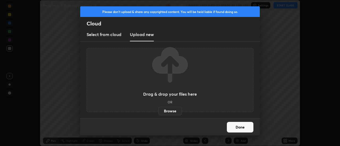
click at [168, 111] on label "Browse" at bounding box center [170, 111] width 24 height 9
click at [158, 111] on input "Browse" at bounding box center [158, 111] width 0 height 9
click at [235, 128] on button "Done" at bounding box center [240, 127] width 27 height 11
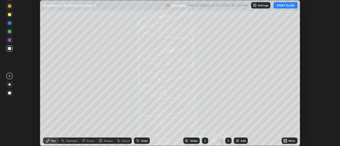
click at [205, 141] on icon at bounding box center [205, 141] width 2 height 3
click at [205, 141] on icon at bounding box center [205, 141] width 4 height 4
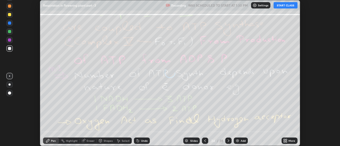
click at [205, 141] on icon at bounding box center [205, 141] width 4 height 4
click at [202, 141] on div at bounding box center [205, 141] width 6 height 6
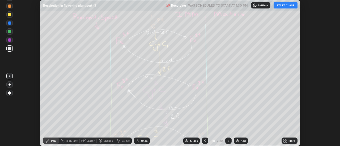
click at [205, 141] on icon at bounding box center [205, 141] width 4 height 4
click at [204, 139] on icon at bounding box center [205, 141] width 4 height 4
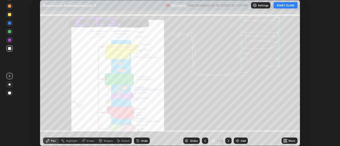
click at [204, 139] on icon at bounding box center [205, 141] width 4 height 4
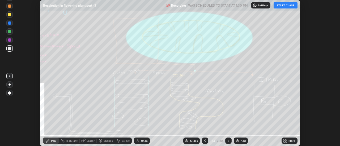
click at [204, 139] on icon at bounding box center [205, 141] width 4 height 4
click at [204, 141] on icon at bounding box center [205, 141] width 4 height 4
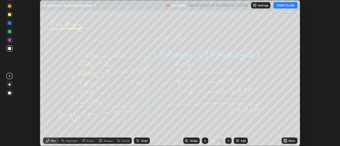
click at [204, 141] on icon at bounding box center [205, 141] width 4 height 4
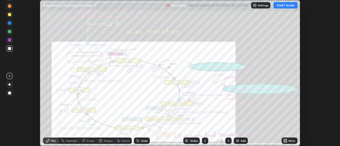
click at [204, 141] on icon at bounding box center [205, 141] width 4 height 4
click at [205, 139] on icon at bounding box center [205, 141] width 4 height 4
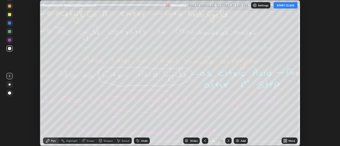
click at [205, 139] on icon at bounding box center [205, 141] width 4 height 4
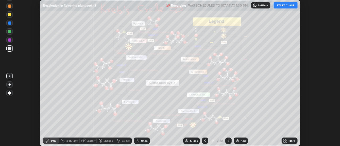
click at [205, 139] on icon at bounding box center [205, 141] width 4 height 4
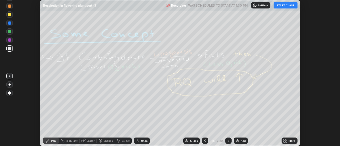
click at [205, 141] on icon at bounding box center [205, 141] width 4 height 4
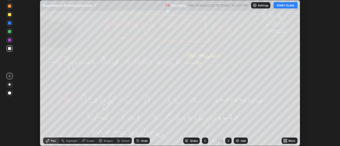
click at [205, 141] on icon at bounding box center [205, 141] width 2 height 3
click at [206, 141] on icon at bounding box center [205, 141] width 4 height 4
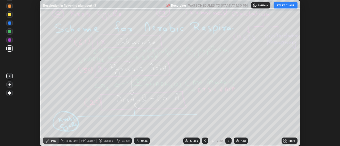
click at [206, 141] on icon at bounding box center [205, 141] width 4 height 4
click at [205, 141] on icon at bounding box center [205, 141] width 4 height 4
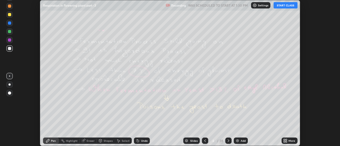
click at [205, 141] on icon at bounding box center [205, 141] width 4 height 4
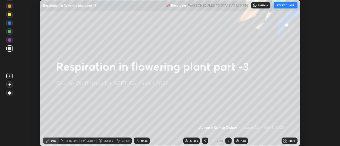
click at [290, 141] on div "More" at bounding box center [292, 141] width 7 height 3
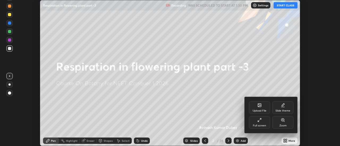
click at [262, 124] on div "Full screen" at bounding box center [259, 122] width 21 height 13
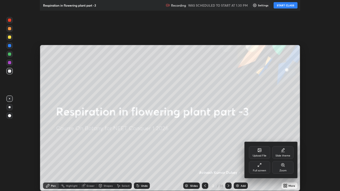
scroll to position [191, 340]
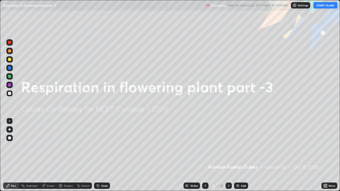
click at [324, 6] on button "START CLASS" at bounding box center [326, 5] width 24 height 6
click at [228, 146] on icon at bounding box center [229, 186] width 4 height 4
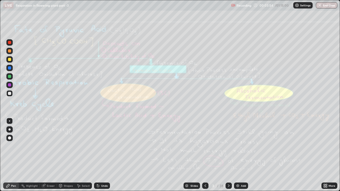
click at [228, 146] on icon at bounding box center [229, 186] width 2 height 3
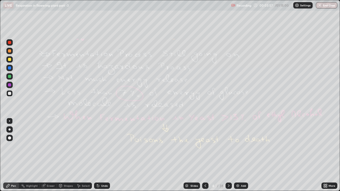
click at [204, 146] on icon at bounding box center [205, 186] width 4 height 4
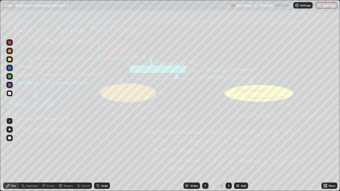
click at [45, 146] on icon at bounding box center [43, 186] width 4 height 4
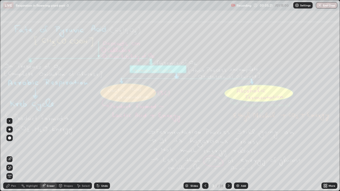
click at [9, 146] on span "Erase all" at bounding box center [10, 176] width 6 height 3
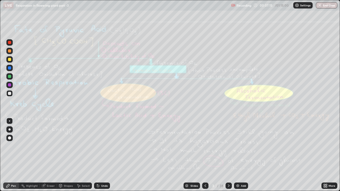
click at [228, 146] on icon at bounding box center [229, 186] width 4 height 4
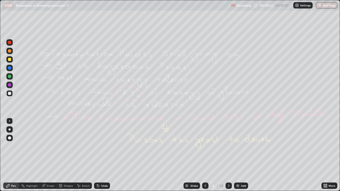
click at [228, 146] on icon at bounding box center [229, 186] width 4 height 4
click at [227, 146] on icon at bounding box center [229, 186] width 4 height 4
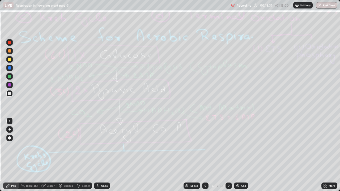
click at [48, 146] on div "Eraser" at bounding box center [51, 186] width 8 height 3
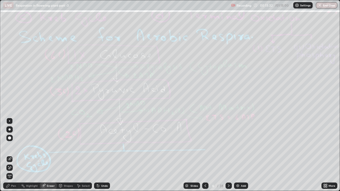
click at [10, 146] on span "Erase all" at bounding box center [10, 176] width 6 height 3
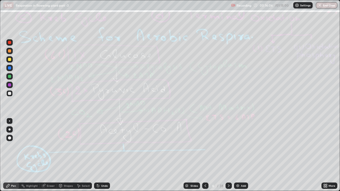
click at [242, 146] on div "Add" at bounding box center [243, 186] width 5 height 3
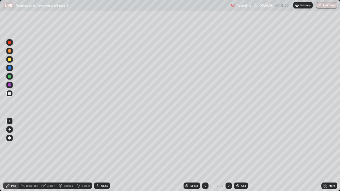
click at [205, 146] on icon at bounding box center [205, 186] width 4 height 4
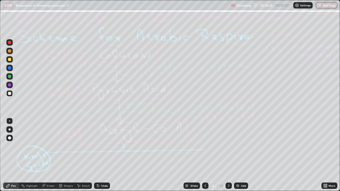
click at [243, 146] on div "Add" at bounding box center [243, 186] width 5 height 3
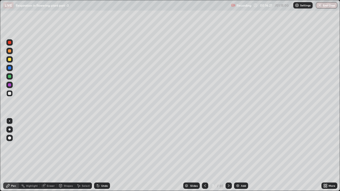
click at [65, 146] on div "Shapes" at bounding box center [68, 186] width 9 height 3
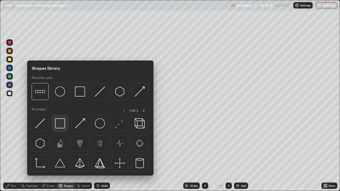
click at [61, 125] on img at bounding box center [60, 123] width 10 height 10
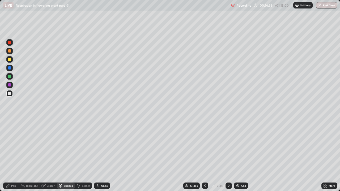
click at [12, 146] on div "Pen" at bounding box center [11, 186] width 16 height 6
click at [10, 85] on div at bounding box center [9, 84] width 3 height 3
click at [52, 146] on div "Eraser" at bounding box center [51, 186] width 8 height 3
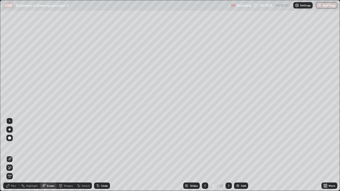
click at [12, 146] on span "Erase all" at bounding box center [10, 176] width 6 height 3
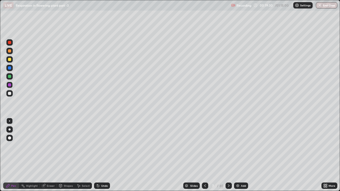
click at [205, 146] on icon at bounding box center [205, 186] width 4 height 4
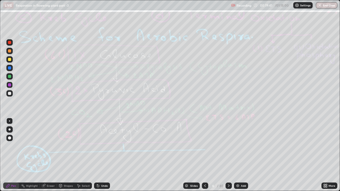
click at [228, 146] on icon at bounding box center [229, 186] width 4 height 4
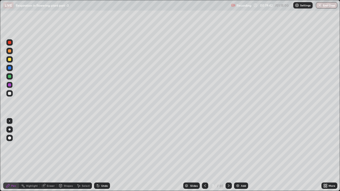
click at [228, 146] on icon at bounding box center [229, 186] width 4 height 4
click at [50, 146] on div "Eraser" at bounding box center [51, 186] width 8 height 3
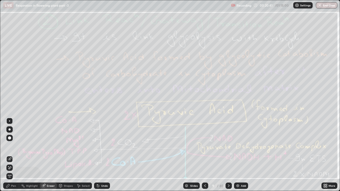
click at [10, 146] on span "Erase all" at bounding box center [10, 176] width 6 height 3
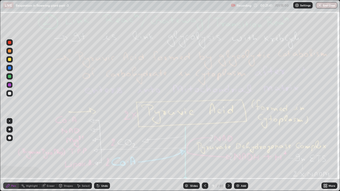
click at [48, 146] on div "Eraser" at bounding box center [48, 186] width 17 height 6
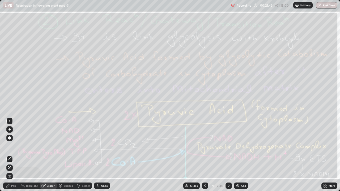
click at [9, 146] on span "Erase all" at bounding box center [10, 176] width 6 height 3
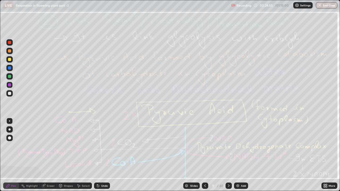
click at [229, 146] on icon at bounding box center [229, 186] width 4 height 4
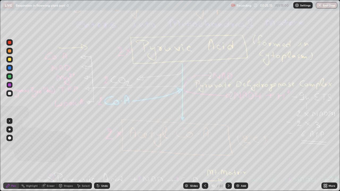
click at [229, 146] on icon at bounding box center [229, 186] width 4 height 4
click at [228, 146] on icon at bounding box center [229, 186] width 4 height 4
click at [50, 146] on div "Eraser" at bounding box center [51, 186] width 8 height 3
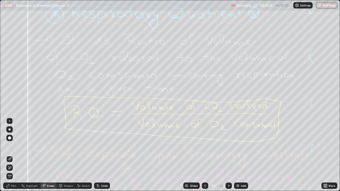
click at [10, 146] on span "Erase all" at bounding box center [10, 176] width 6 height 3
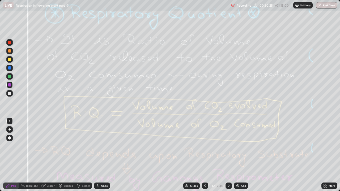
click at [50, 146] on div "Eraser" at bounding box center [51, 186] width 8 height 3
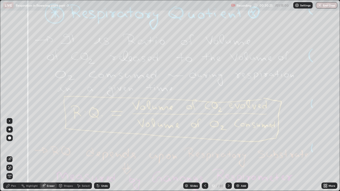
click at [10, 146] on span "Erase all" at bounding box center [10, 176] width 6 height 3
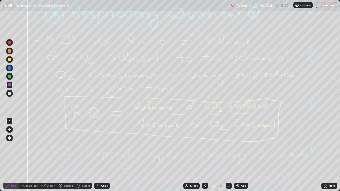
click at [228, 146] on icon at bounding box center [229, 186] width 4 height 4
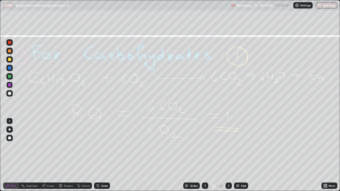
click at [46, 146] on div "Eraser" at bounding box center [48, 186] width 17 height 6
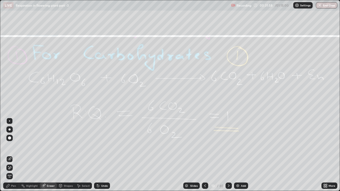
click at [10, 146] on span "Erase all" at bounding box center [10, 176] width 6 height 3
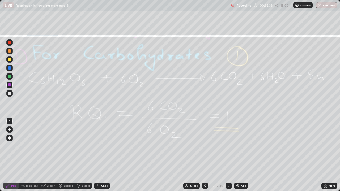
click at [228, 146] on icon at bounding box center [229, 186] width 4 height 4
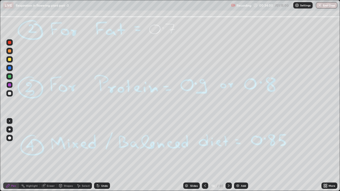
click at [46, 146] on div "Eraser" at bounding box center [48, 186] width 17 height 6
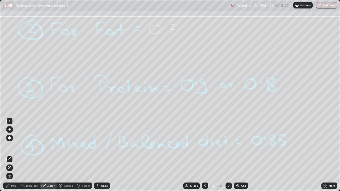
click at [10, 146] on span "Erase all" at bounding box center [10, 176] width 6 height 3
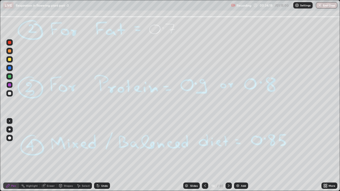
click at [231, 146] on div at bounding box center [229, 186] width 6 height 6
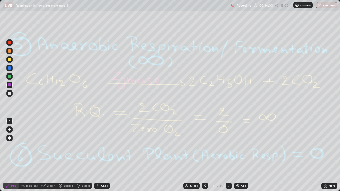
click at [50, 146] on div "Eraser" at bounding box center [51, 186] width 8 height 3
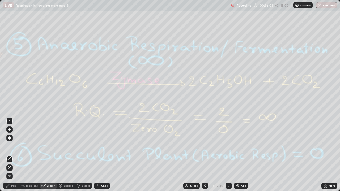
click at [9, 146] on span "Erase all" at bounding box center [10, 176] width 6 height 3
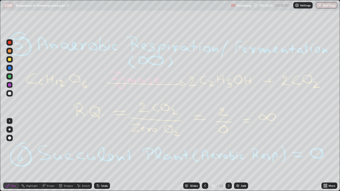
click at [48, 146] on div "Eraser" at bounding box center [48, 186] width 17 height 6
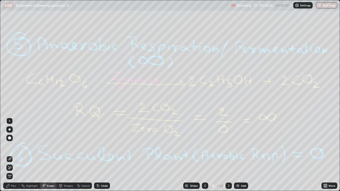
click at [10, 146] on span "Erase all" at bounding box center [10, 176] width 6 height 3
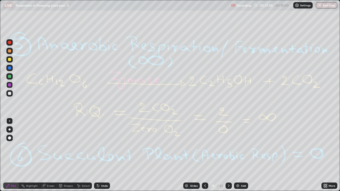
click at [228, 146] on icon at bounding box center [229, 186] width 2 height 3
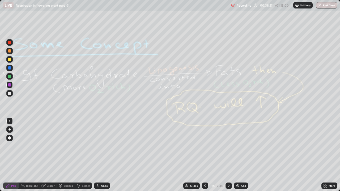
click at [51, 146] on div "Eraser" at bounding box center [51, 186] width 8 height 3
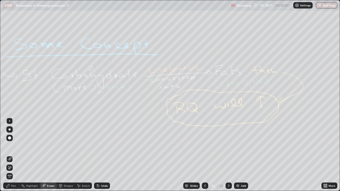
click at [10, 146] on span "Erase all" at bounding box center [10, 176] width 6 height 3
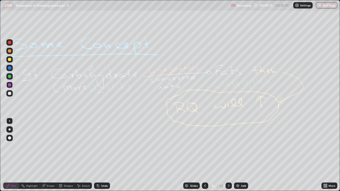
click at [46, 146] on div "Eraser" at bounding box center [48, 186] width 17 height 6
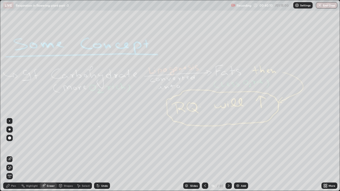
click at [10, 146] on span "Erase all" at bounding box center [10, 176] width 6 height 3
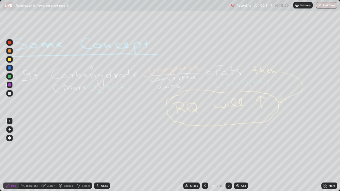
click at [230, 146] on icon at bounding box center [229, 186] width 4 height 4
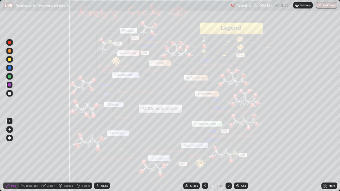
click at [32, 146] on div "Highlight" at bounding box center [32, 186] width 12 height 3
click at [47, 146] on div "Eraser" at bounding box center [51, 186] width 8 height 3
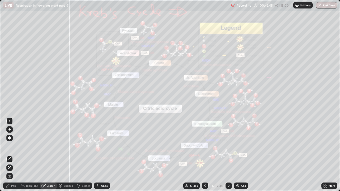
click at [10, 146] on span "Erase all" at bounding box center [10, 176] width 6 height 3
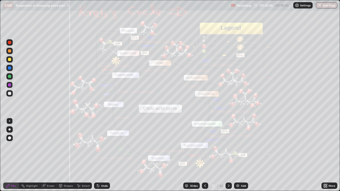
click at [228, 146] on icon at bounding box center [229, 186] width 4 height 4
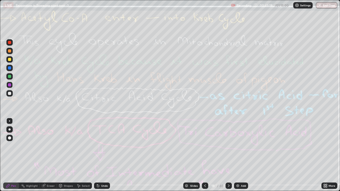
click at [46, 146] on div "Eraser" at bounding box center [48, 186] width 17 height 6
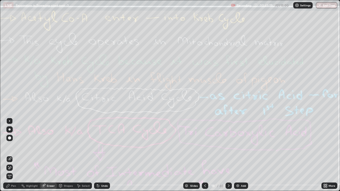
click at [7, 146] on span "Erase all" at bounding box center [10, 176] width 6 height 3
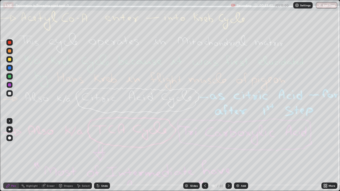
click at [205, 146] on icon at bounding box center [205, 186] width 4 height 4
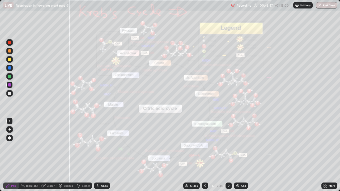
click at [46, 146] on div "Eraser" at bounding box center [48, 186] width 17 height 6
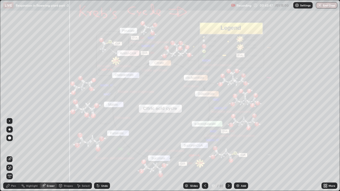
click at [10, 146] on span "Erase all" at bounding box center [10, 176] width 6 height 3
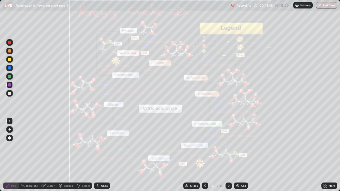
click at [228, 146] on icon at bounding box center [229, 186] width 4 height 4
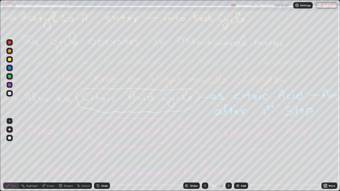
click at [228, 146] on icon at bounding box center [229, 186] width 4 height 4
click at [45, 146] on icon at bounding box center [44, 185] width 3 height 3
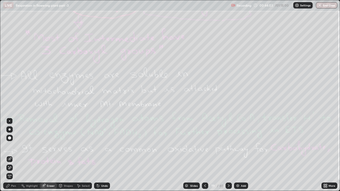
click at [9, 146] on span "Erase all" at bounding box center [10, 176] width 6 height 3
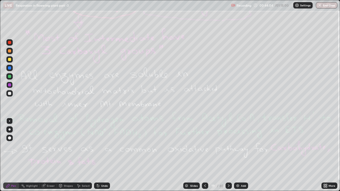
click at [205, 146] on icon at bounding box center [205, 186] width 4 height 4
click at [46, 146] on div "Eraser" at bounding box center [48, 186] width 17 height 6
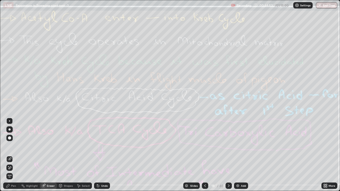
click at [10, 146] on span "Erase all" at bounding box center [10, 176] width 6 height 3
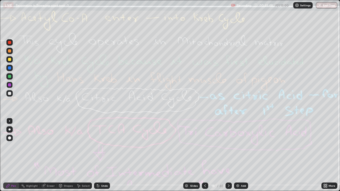
click at [50, 146] on div "Eraser" at bounding box center [51, 186] width 8 height 3
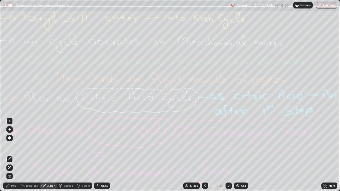
click at [10, 146] on span "Erase all" at bounding box center [10, 176] width 6 height 3
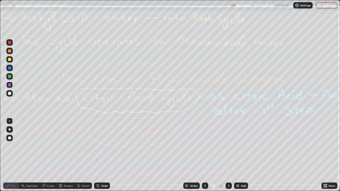
click at [228, 146] on icon at bounding box center [229, 186] width 4 height 4
click at [44, 146] on icon at bounding box center [43, 186] width 4 height 4
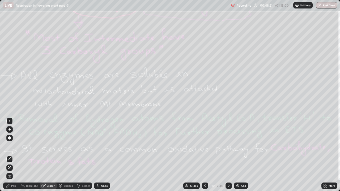
click at [8, 146] on span "Erase all" at bounding box center [10, 176] width 6 height 3
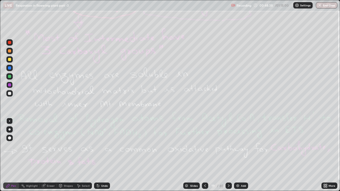
click at [51, 146] on div "Eraser" at bounding box center [51, 186] width 8 height 3
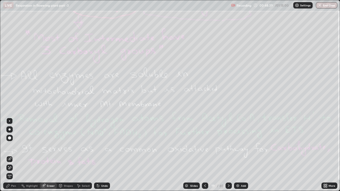
click at [12, 146] on span "Erase all" at bounding box center [10, 176] width 6 height 3
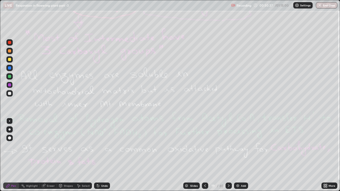
click at [230, 146] on div at bounding box center [229, 186] width 6 height 6
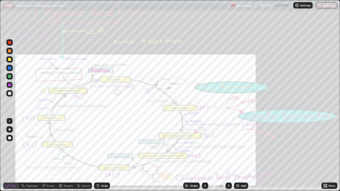
click at [47, 146] on div "Eraser" at bounding box center [51, 186] width 8 height 3
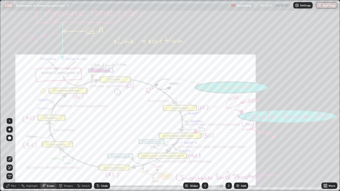
click at [10, 146] on span "Erase all" at bounding box center [10, 176] width 6 height 3
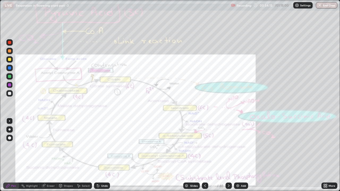
click at [9, 69] on div at bounding box center [9, 67] width 3 height 3
click at [47, 146] on div "Eraser" at bounding box center [51, 186] width 8 height 3
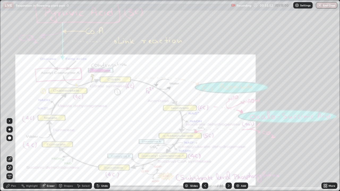
click at [10, 146] on span "Erase all" at bounding box center [10, 176] width 6 height 3
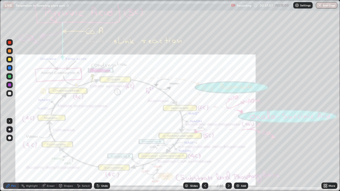
click at [48, 146] on div "Eraser" at bounding box center [51, 186] width 8 height 3
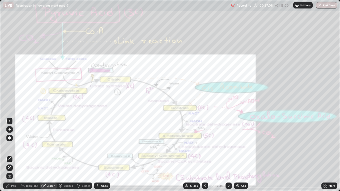
click at [9, 146] on span "Erase all" at bounding box center [10, 176] width 6 height 3
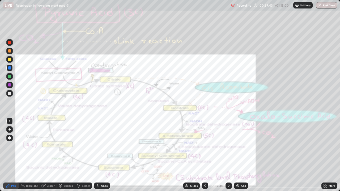
click at [241, 146] on div "Add" at bounding box center [243, 186] width 5 height 3
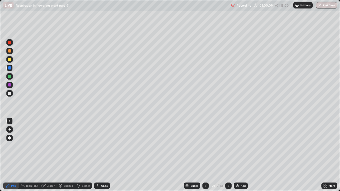
click at [100, 146] on div "Undo" at bounding box center [101, 186] width 18 height 11
click at [205, 146] on icon at bounding box center [206, 186] width 4 height 4
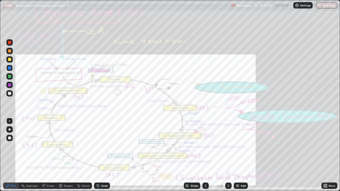
click at [11, 42] on div at bounding box center [9, 42] width 3 height 3
click at [47, 146] on div "Eraser" at bounding box center [51, 186] width 8 height 3
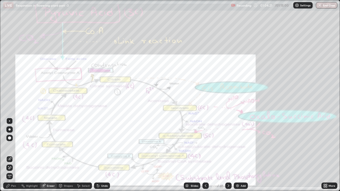
click at [10, 146] on span "Erase all" at bounding box center [10, 176] width 6 height 3
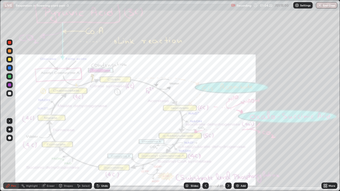
click at [228, 146] on icon at bounding box center [228, 186] width 4 height 4
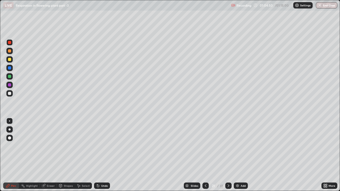
click at [10, 67] on div at bounding box center [9, 67] width 3 height 3
click at [10, 42] on div at bounding box center [9, 42] width 3 height 3
click at [11, 60] on div at bounding box center [9, 59] width 3 height 3
click at [10, 92] on div at bounding box center [9, 93] width 3 height 3
click at [8, 59] on div at bounding box center [9, 59] width 3 height 3
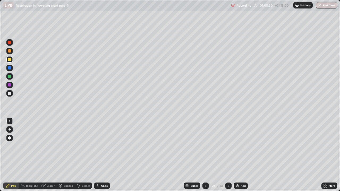
click at [49, 146] on div "Eraser" at bounding box center [51, 186] width 8 height 3
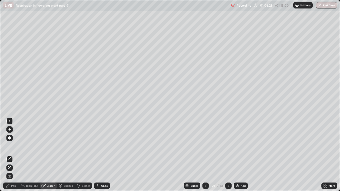
click at [208, 146] on div at bounding box center [205, 186] width 6 height 11
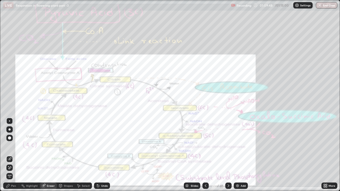
click at [228, 146] on icon at bounding box center [228, 186] width 4 height 4
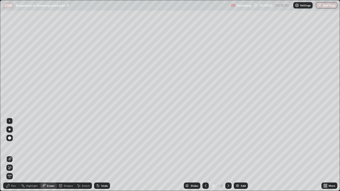
click at [11, 146] on div "Pen" at bounding box center [11, 186] width 16 height 6
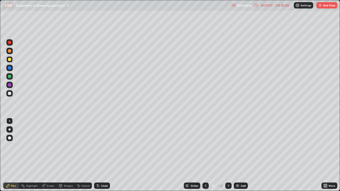
click at [205, 146] on icon at bounding box center [206, 186] width 4 height 4
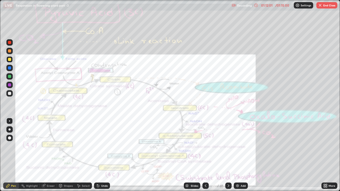
click at [279, 5] on div "/ 01:15:00" at bounding box center [282, 5] width 16 height 3
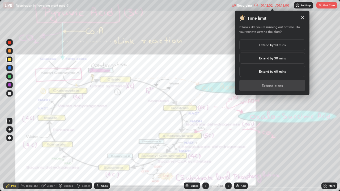
click at [281, 73] on h5 "Extend by 60 mins" at bounding box center [272, 71] width 27 height 5
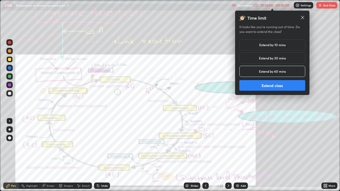
click at [283, 87] on button "Extend class" at bounding box center [272, 85] width 66 height 11
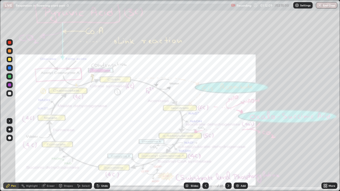
click at [52, 146] on div "Eraser" at bounding box center [51, 186] width 8 height 3
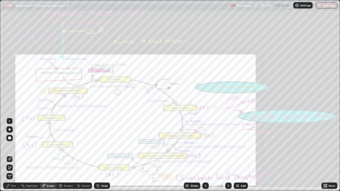
click at [10, 146] on span "Erase all" at bounding box center [10, 176] width 6 height 3
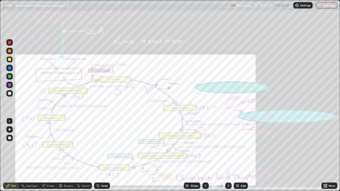
click at [228, 146] on icon at bounding box center [228, 186] width 4 height 4
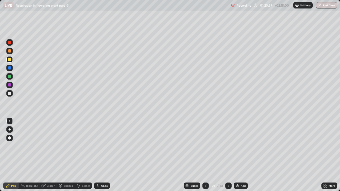
click at [47, 146] on div "Eraser" at bounding box center [51, 186] width 8 height 3
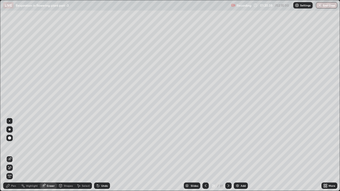
click at [10, 146] on span "Erase all" at bounding box center [10, 176] width 6 height 3
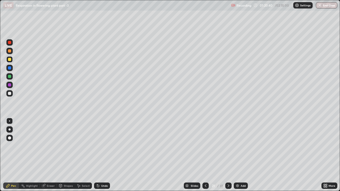
click at [228, 146] on icon at bounding box center [228, 186] width 4 height 4
click at [9, 69] on div at bounding box center [9, 67] width 3 height 3
click at [10, 77] on div at bounding box center [9, 76] width 3 height 3
click at [10, 85] on div at bounding box center [9, 84] width 3 height 3
click at [10, 68] on div at bounding box center [9, 67] width 3 height 3
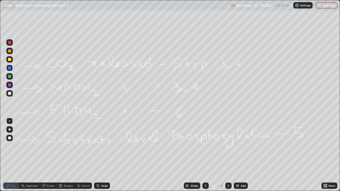
click at [207, 146] on icon at bounding box center [206, 186] width 4 height 4
click at [206, 146] on icon at bounding box center [206, 186] width 4 height 4
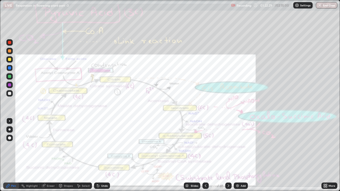
click at [228, 146] on icon at bounding box center [228, 186] width 4 height 4
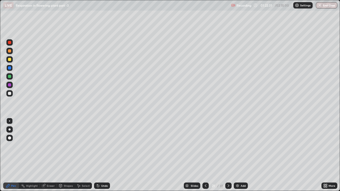
click at [228, 146] on icon at bounding box center [228, 186] width 4 height 4
click at [205, 146] on icon at bounding box center [206, 186] width 4 height 4
click at [205, 146] on icon at bounding box center [206, 186] width 2 height 3
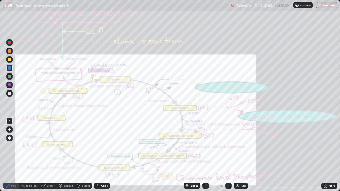
click at [49, 146] on div "Eraser" at bounding box center [51, 186] width 8 height 3
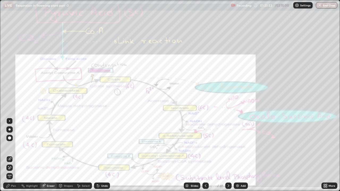
click at [10, 146] on span "Erase all" at bounding box center [10, 176] width 6 height 3
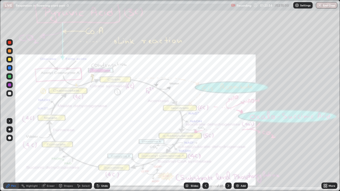
click at [228, 146] on icon at bounding box center [228, 186] width 4 height 4
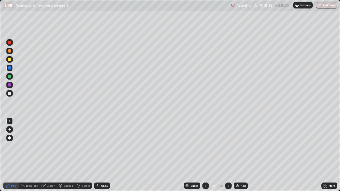
click at [227, 146] on icon at bounding box center [228, 186] width 4 height 4
click at [45, 146] on div "Eraser" at bounding box center [48, 186] width 17 height 6
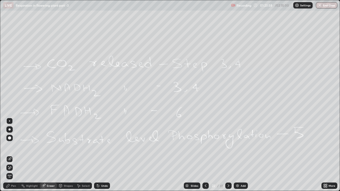
click at [10, 146] on span "Erase all" at bounding box center [10, 176] width 6 height 3
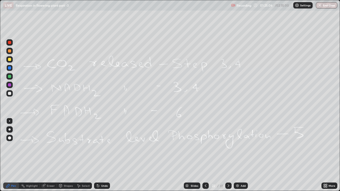
click at [228, 146] on icon at bounding box center [228, 186] width 4 height 4
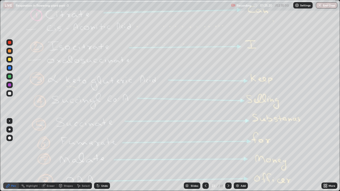
click at [227, 146] on icon at bounding box center [228, 186] width 4 height 4
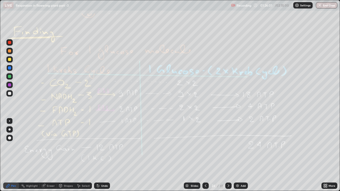
click at [48, 146] on div "Eraser" at bounding box center [51, 186] width 8 height 3
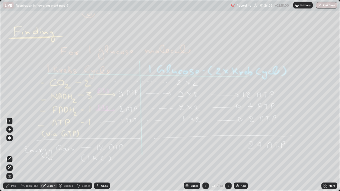
click at [10, 146] on span "Erase all" at bounding box center [10, 176] width 6 height 3
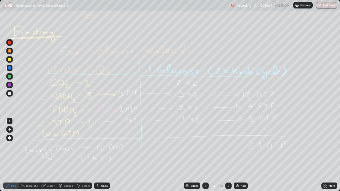
click at [228, 146] on icon at bounding box center [228, 186] width 4 height 4
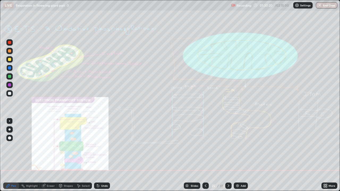
click at [241, 146] on div "Add" at bounding box center [243, 186] width 5 height 3
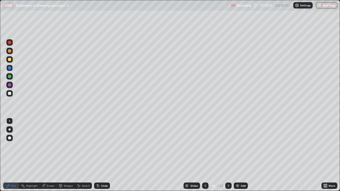
click at [46, 146] on div "Eraser" at bounding box center [48, 186] width 17 height 6
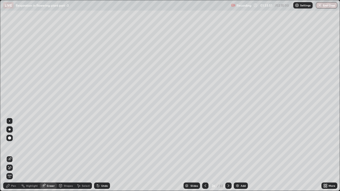
click at [12, 146] on div "Erase all" at bounding box center [9, 176] width 6 height 6
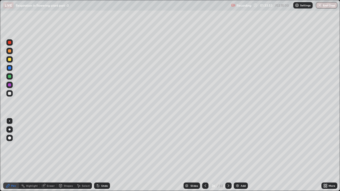
click at [204, 146] on icon at bounding box center [205, 186] width 4 height 4
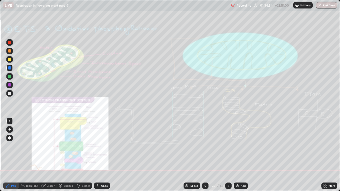
click at [50, 146] on div "Eraser" at bounding box center [51, 186] width 8 height 3
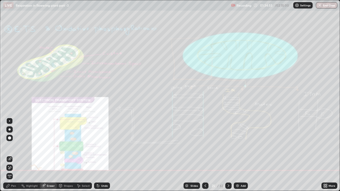
click at [10, 146] on span "Erase all" at bounding box center [10, 176] width 6 height 3
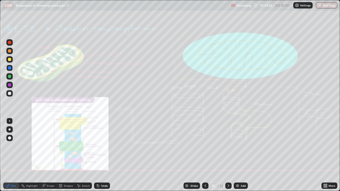
click at [228, 146] on icon at bounding box center [228, 186] width 4 height 4
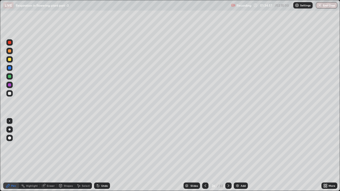
click at [228, 146] on icon at bounding box center [228, 186] width 4 height 4
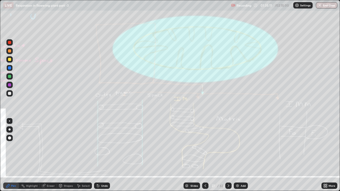
click at [50, 146] on div "Eraser" at bounding box center [48, 186] width 17 height 6
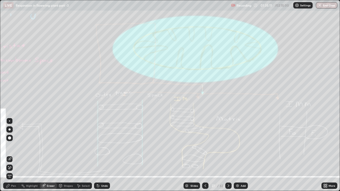
click at [12, 146] on div "Erase all" at bounding box center [9, 176] width 6 height 6
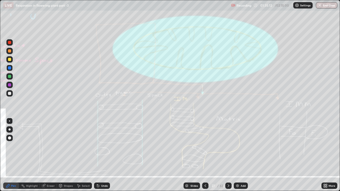
click at [228, 146] on icon at bounding box center [228, 186] width 4 height 4
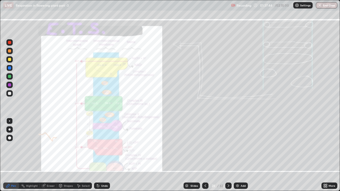
click at [45, 146] on icon at bounding box center [43, 185] width 3 height 3
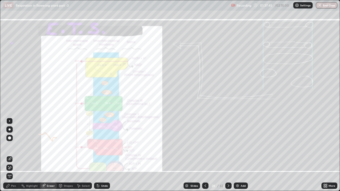
click at [10, 146] on span "Erase all" at bounding box center [10, 176] width 6 height 3
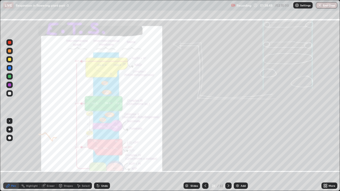
click at [52, 146] on div "Eraser" at bounding box center [51, 186] width 8 height 3
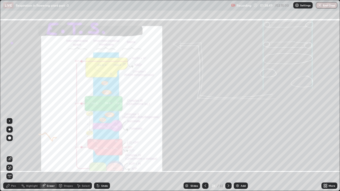
click at [10, 146] on span "Erase all" at bounding box center [10, 176] width 6 height 3
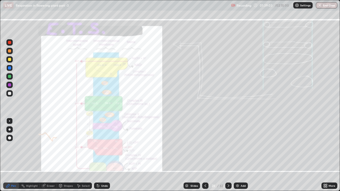
click at [228, 146] on icon at bounding box center [228, 186] width 4 height 4
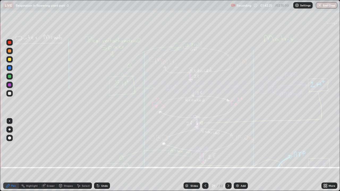
click at [49, 146] on div "Eraser" at bounding box center [51, 186] width 8 height 3
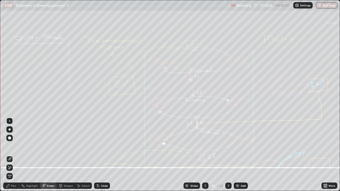
click at [10, 146] on span "Erase all" at bounding box center [10, 176] width 6 height 3
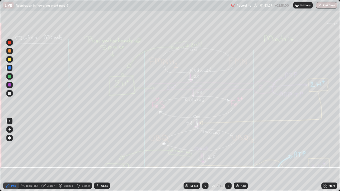
click at [46, 146] on div "Eraser" at bounding box center [48, 186] width 17 height 6
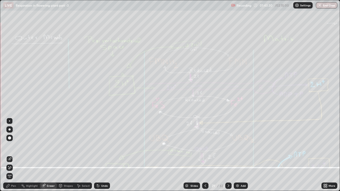
click at [10, 146] on span "Erase all" at bounding box center [10, 176] width 6 height 3
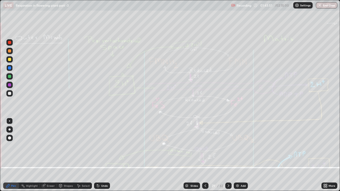
click at [228, 146] on icon at bounding box center [228, 186] width 4 height 4
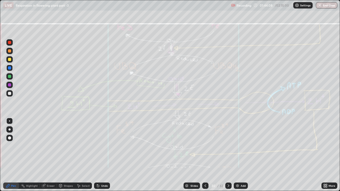
click at [229, 146] on div at bounding box center [228, 186] width 6 height 6
click at [228, 146] on icon at bounding box center [228, 186] width 4 height 4
click at [206, 146] on div at bounding box center [205, 186] width 6 height 6
click at [228, 146] on icon at bounding box center [228, 186] width 4 height 4
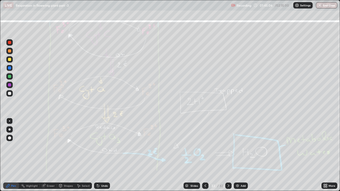
click at [51, 146] on div "Eraser" at bounding box center [51, 186] width 8 height 3
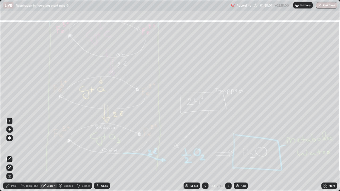
click at [10, 146] on span "Erase all" at bounding box center [10, 176] width 6 height 3
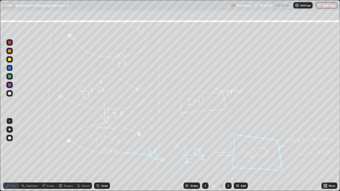
click at [205, 146] on icon at bounding box center [205, 186] width 4 height 4
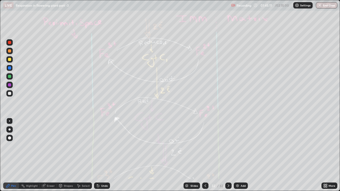
click at [204, 146] on icon at bounding box center [205, 186] width 4 height 4
click at [205, 146] on icon at bounding box center [206, 186] width 2 height 3
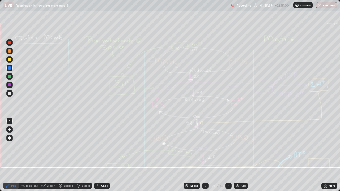
click at [50, 146] on div "Eraser" at bounding box center [51, 186] width 8 height 3
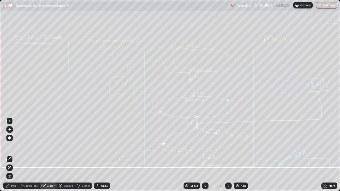
click at [10, 146] on span "Erase all" at bounding box center [10, 176] width 6 height 3
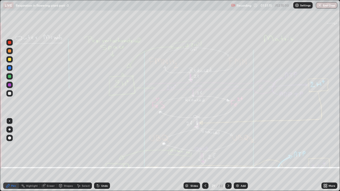
click at [228, 146] on icon at bounding box center [228, 186] width 4 height 4
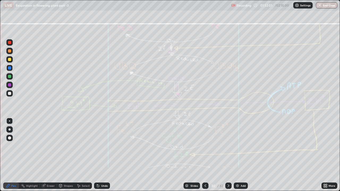
click at [51, 146] on div "Eraser" at bounding box center [51, 186] width 8 height 3
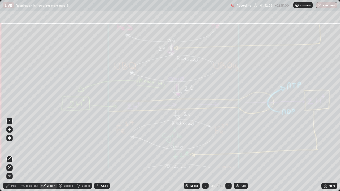
click at [10, 146] on span "Erase all" at bounding box center [10, 176] width 6 height 3
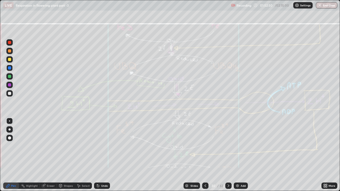
click at [228, 146] on icon at bounding box center [228, 186] width 4 height 4
click at [51, 146] on div "Eraser" at bounding box center [51, 186] width 8 height 3
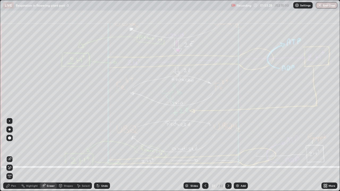
click at [10, 146] on span "Erase all" at bounding box center [10, 176] width 6 height 3
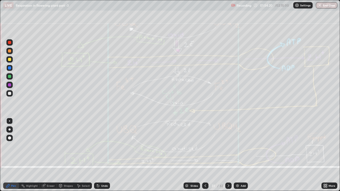
click at [228, 146] on icon at bounding box center [228, 186] width 4 height 4
click at [207, 146] on icon at bounding box center [205, 186] width 4 height 4
click at [230, 146] on icon at bounding box center [228, 186] width 4 height 4
click at [50, 146] on div "Eraser" at bounding box center [51, 186] width 8 height 3
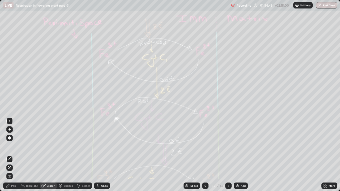
click at [10, 146] on span "Erase all" at bounding box center [10, 176] width 6 height 3
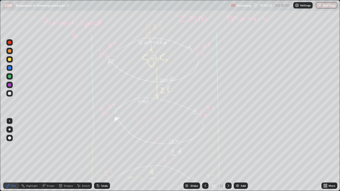
click at [228, 146] on icon at bounding box center [228, 186] width 4 height 4
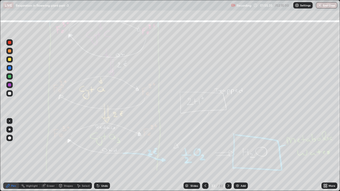
click at [205, 146] on icon at bounding box center [205, 186] width 4 height 4
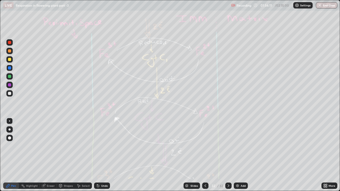
click at [228, 146] on icon at bounding box center [228, 186] width 4 height 4
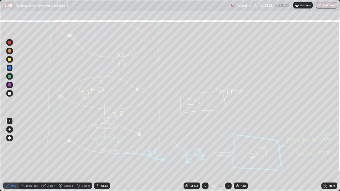
click at [205, 146] on icon at bounding box center [205, 186] width 4 height 4
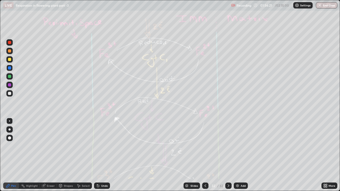
click at [205, 146] on icon at bounding box center [205, 186] width 4 height 4
click at [227, 146] on div at bounding box center [228, 186] width 6 height 11
click at [228, 146] on icon at bounding box center [228, 186] width 4 height 4
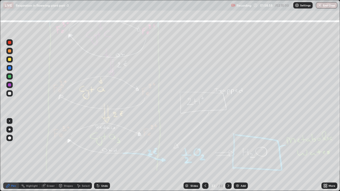
click at [51, 146] on div "Eraser" at bounding box center [51, 186] width 8 height 3
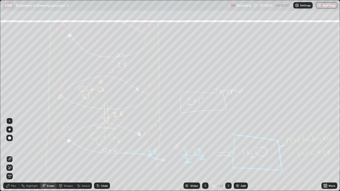
click at [10, 146] on span "Erase all" at bounding box center [10, 176] width 6 height 3
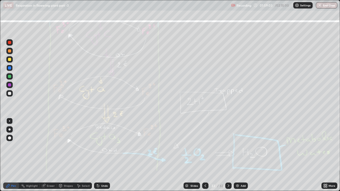
click at [206, 146] on icon at bounding box center [205, 186] width 4 height 4
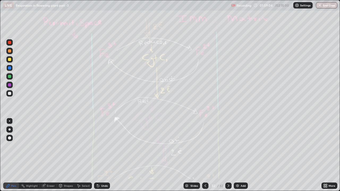
click at [208, 146] on div at bounding box center [205, 186] width 6 height 11
click at [206, 146] on div at bounding box center [205, 186] width 6 height 6
click at [205, 146] on icon at bounding box center [205, 186] width 4 height 4
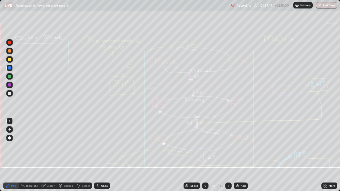
click at [228, 146] on div at bounding box center [228, 186] width 6 height 6
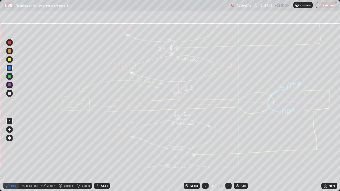
click at [229, 146] on div at bounding box center [228, 186] width 6 height 6
click at [51, 146] on div "Eraser" at bounding box center [51, 186] width 8 height 3
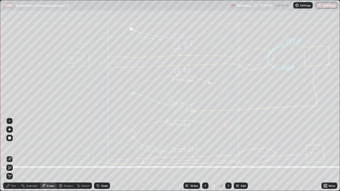
click at [10, 146] on span "Erase all" at bounding box center [10, 176] width 6 height 3
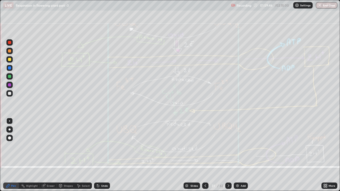
click at [228, 146] on icon at bounding box center [228, 186] width 4 height 4
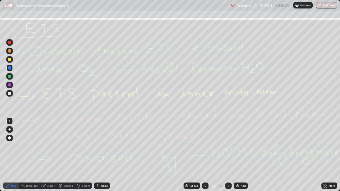
click at [205, 146] on icon at bounding box center [205, 186] width 4 height 4
click at [229, 146] on div at bounding box center [228, 186] width 6 height 6
click at [53, 146] on div "Eraser" at bounding box center [51, 186] width 8 height 3
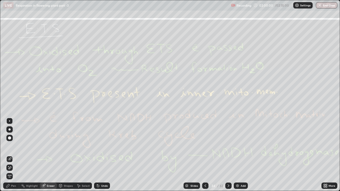
click at [10, 146] on span "Erase all" at bounding box center [10, 176] width 6 height 3
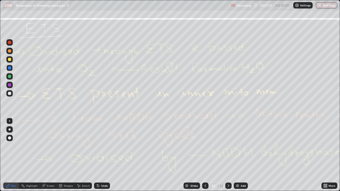
click at [52, 146] on div "Eraser" at bounding box center [51, 186] width 8 height 3
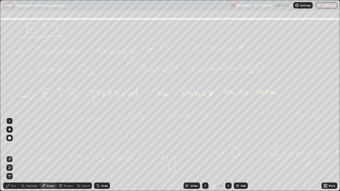
click at [10, 146] on span "Erase all" at bounding box center [10, 176] width 6 height 3
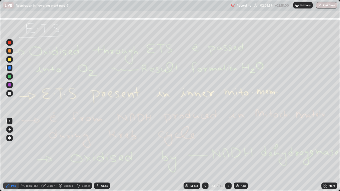
click at [228, 146] on icon at bounding box center [228, 186] width 4 height 4
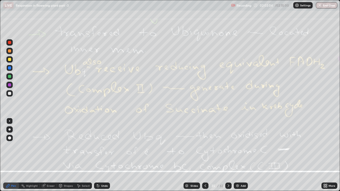
click at [205, 146] on icon at bounding box center [205, 186] width 4 height 4
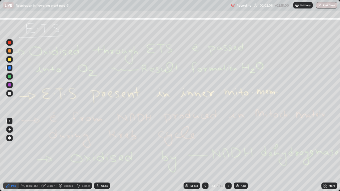
click at [228, 146] on icon at bounding box center [228, 186] width 4 height 4
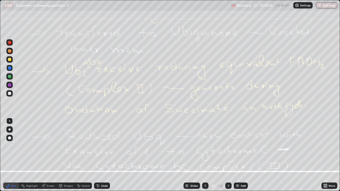
click at [52, 146] on div "Eraser" at bounding box center [51, 186] width 8 height 3
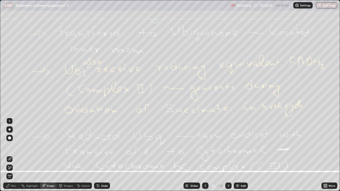
click at [12, 146] on span "Erase all" at bounding box center [10, 176] width 6 height 3
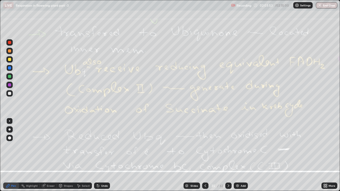
click at [47, 146] on div "Eraser" at bounding box center [51, 186] width 8 height 3
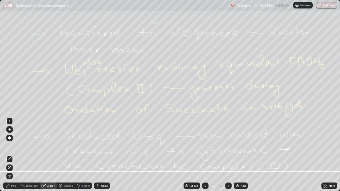
click at [10, 146] on span "Erase all" at bounding box center [10, 176] width 6 height 3
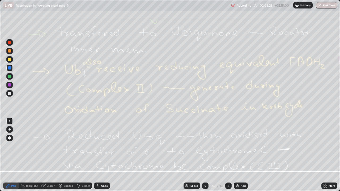
click at [228, 146] on icon at bounding box center [228, 186] width 4 height 4
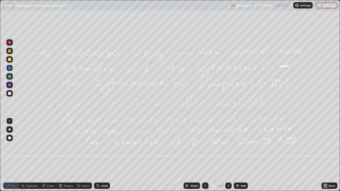
click at [50, 146] on div "Eraser" at bounding box center [51, 186] width 8 height 3
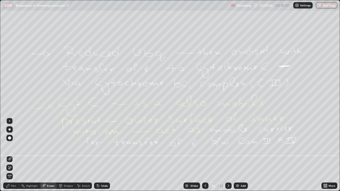
click at [10, 146] on span "Erase all" at bounding box center [10, 176] width 6 height 3
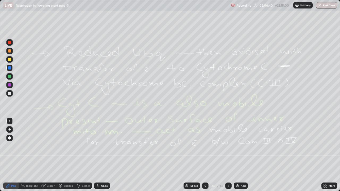
click at [43, 146] on icon at bounding box center [43, 185] width 3 height 3
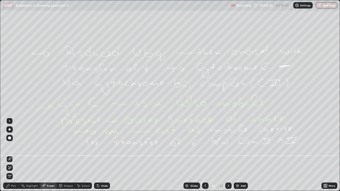
click at [10, 146] on span "Erase all" at bounding box center [10, 176] width 6 height 3
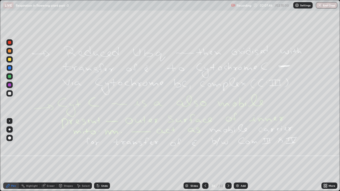
click at [228, 146] on icon at bounding box center [228, 186] width 4 height 4
click at [52, 146] on div "Eraser" at bounding box center [51, 186] width 8 height 3
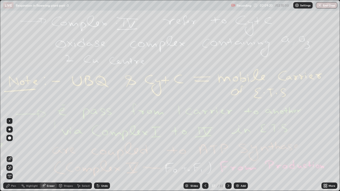
click at [10, 146] on span "Erase all" at bounding box center [10, 176] width 6 height 3
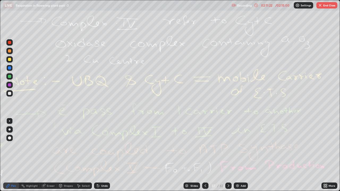
click at [228, 146] on icon at bounding box center [228, 186] width 4 height 4
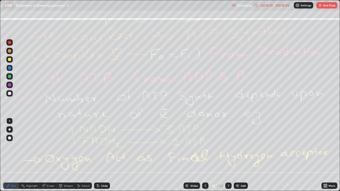
click at [228, 146] on icon at bounding box center [228, 186] width 4 height 4
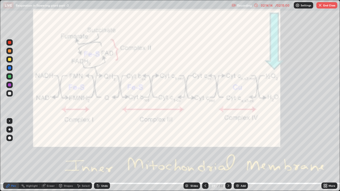
click at [228, 146] on icon at bounding box center [228, 186] width 4 height 4
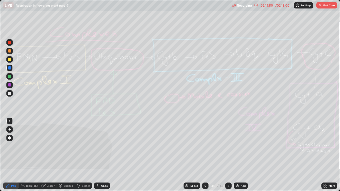
click at [46, 146] on div "Eraser" at bounding box center [48, 186] width 17 height 6
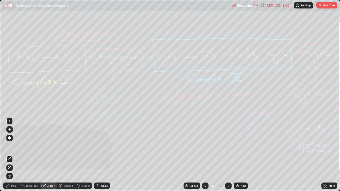
click at [10, 146] on span "Erase all" at bounding box center [10, 176] width 6 height 3
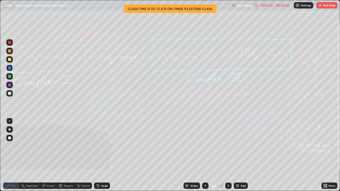
click at [50, 146] on div "Eraser" at bounding box center [51, 186] width 8 height 3
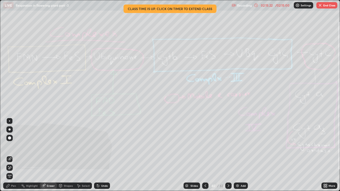
click at [11, 146] on span "Erase all" at bounding box center [10, 176] width 6 height 3
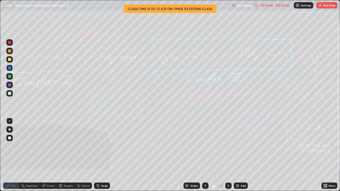
click at [228, 146] on icon at bounding box center [229, 186] width 2 height 3
click at [202, 146] on div at bounding box center [205, 186] width 6 height 6
click at [228, 146] on icon at bounding box center [228, 186] width 4 height 4
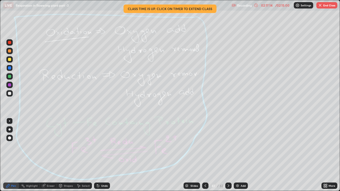
click at [228, 146] on icon at bounding box center [228, 186] width 4 height 4
click at [205, 146] on icon at bounding box center [205, 186] width 4 height 4
click at [205, 146] on icon at bounding box center [206, 186] width 2 height 3
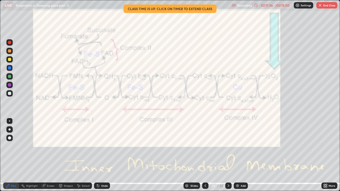
click at [48, 146] on div "Eraser" at bounding box center [51, 186] width 8 height 3
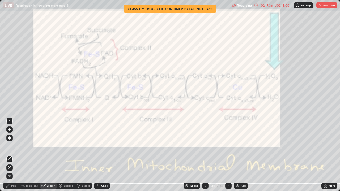
click at [9, 146] on span "Erase all" at bounding box center [10, 176] width 6 height 3
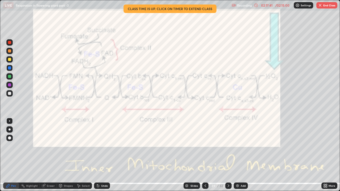
click at [228, 146] on icon at bounding box center [228, 186] width 4 height 4
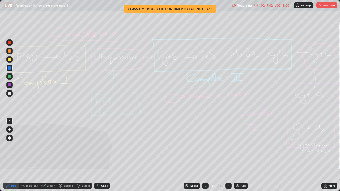
click at [229, 146] on icon at bounding box center [228, 186] width 4 height 4
click at [228, 146] on icon at bounding box center [228, 186] width 4 height 4
click at [228, 146] on icon at bounding box center [229, 186] width 2 height 3
click at [242, 146] on div "Add" at bounding box center [243, 186] width 5 height 3
click at [329, 4] on button "End Class" at bounding box center [326, 5] width 21 height 6
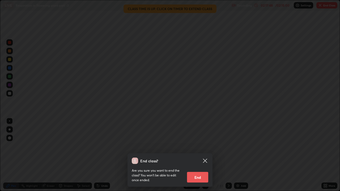
click at [200, 146] on button "End" at bounding box center [197, 177] width 21 height 11
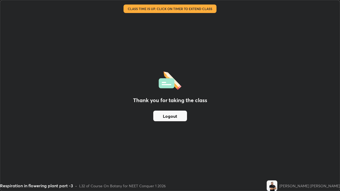
click at [175, 116] on button "Logout" at bounding box center [170, 116] width 34 height 11
